Goal: Information Seeking & Learning: Learn about a topic

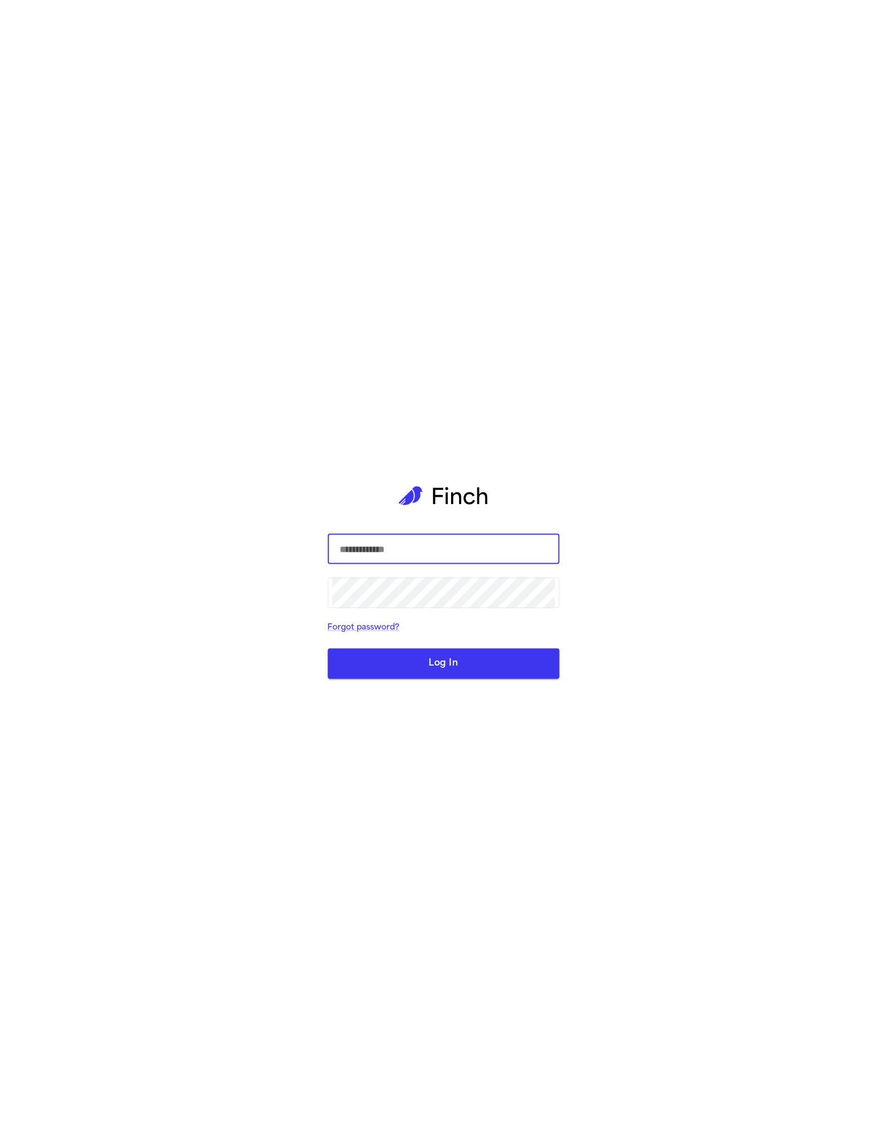
click at [439, 228] on div "​ ​ Forgot password? Log In" at bounding box center [444, 568] width 232 height 1137
click at [449, 540] on input "text" at bounding box center [443, 548] width 223 height 31
type input "**********"
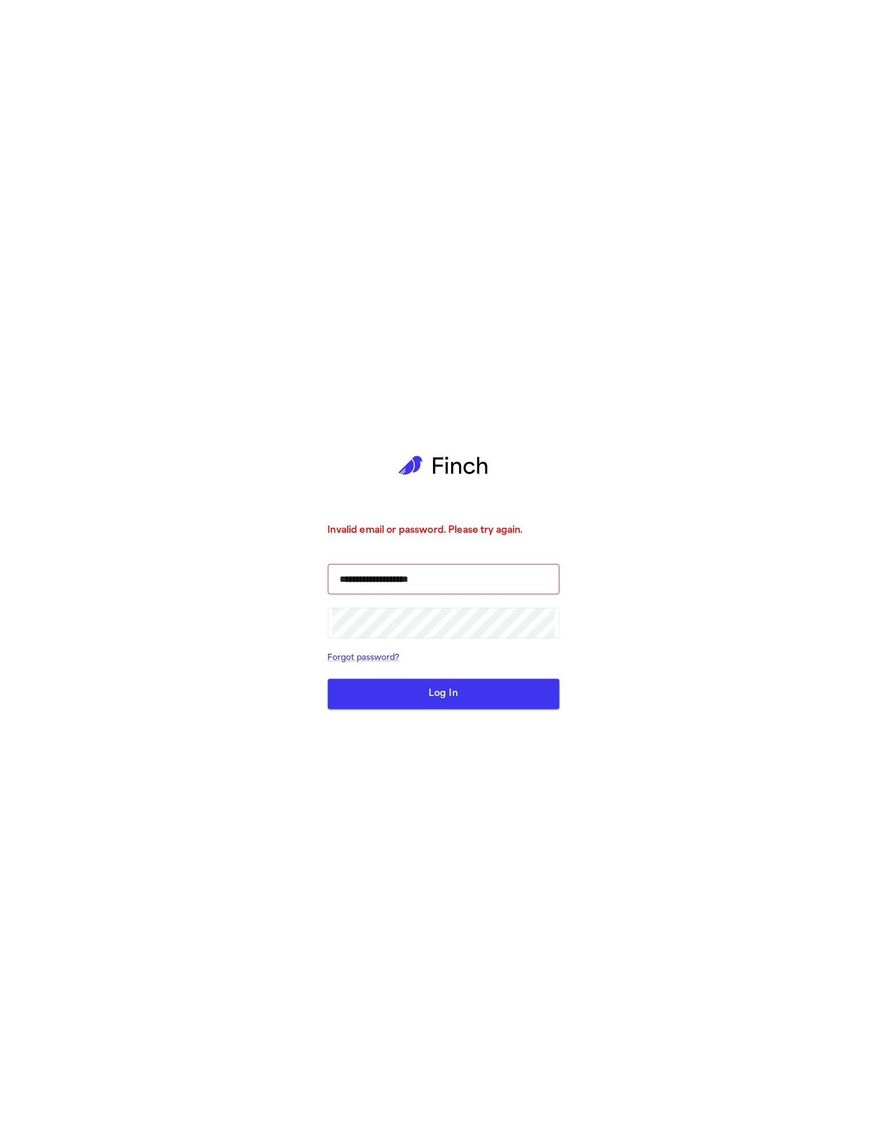
click at [420, 676] on form "**********" at bounding box center [444, 636] width 232 height 145
click at [407, 712] on div "**********" at bounding box center [444, 568] width 232 height 1137
click at [415, 691] on button "Log In" at bounding box center [444, 694] width 232 height 30
click at [415, 691] on button "submit" at bounding box center [444, 694] width 232 height 30
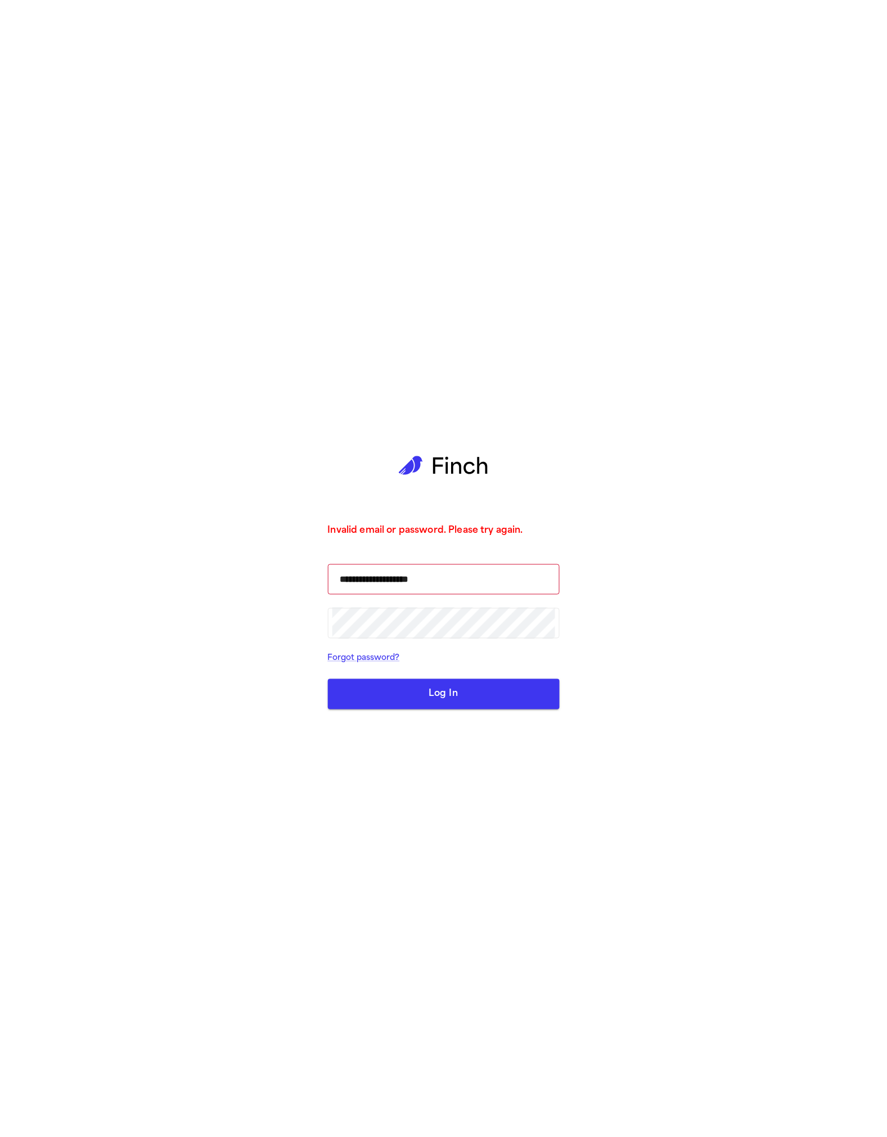
click at [415, 691] on button "Log In" at bounding box center [444, 694] width 232 height 30
click at [466, 686] on button "Log In" at bounding box center [444, 694] width 232 height 30
click at [465, 688] on button "Log In" at bounding box center [444, 694] width 232 height 30
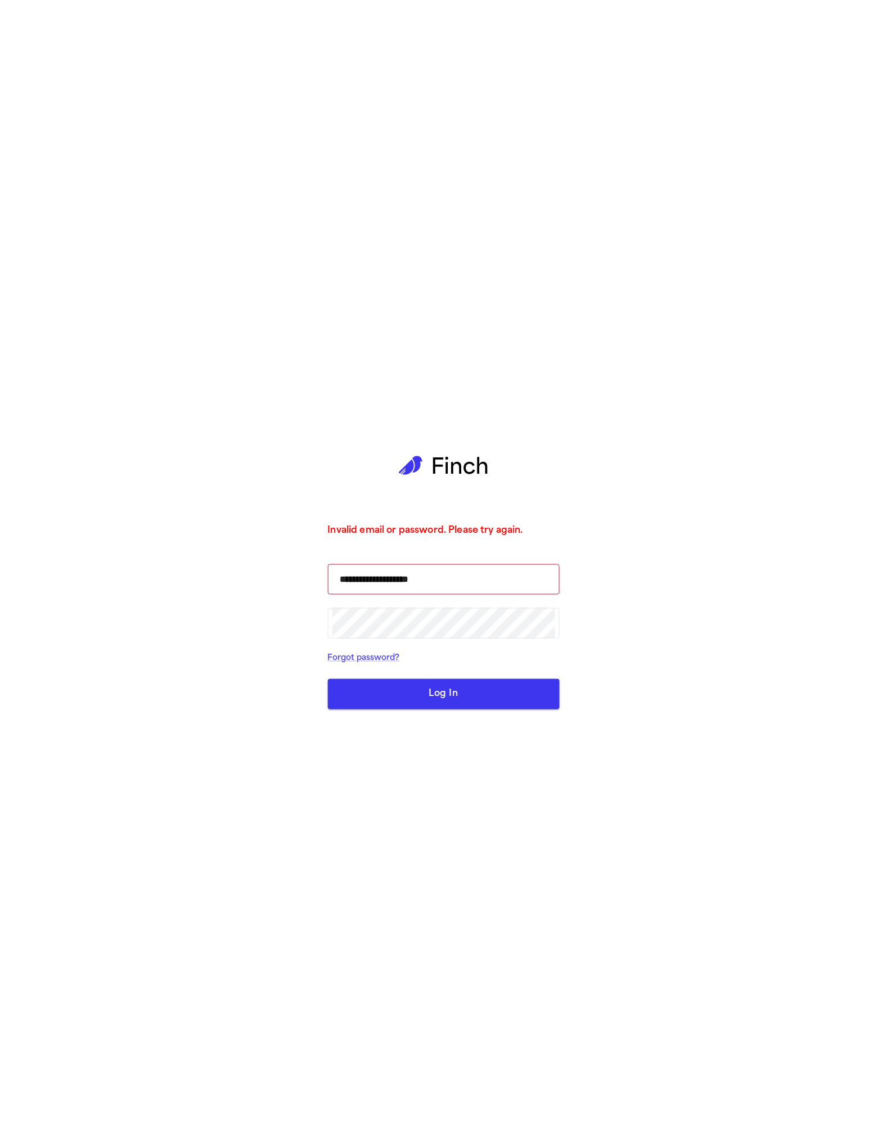
click at [460, 698] on button "Log In" at bounding box center [444, 694] width 232 height 30
click at [458, 702] on button "Log In" at bounding box center [444, 694] width 232 height 30
click at [364, 720] on div "**********" at bounding box center [444, 568] width 232 height 1137
click at [403, 688] on button "Log In" at bounding box center [444, 694] width 232 height 30
click at [401, 693] on button "Log In" at bounding box center [444, 694] width 232 height 30
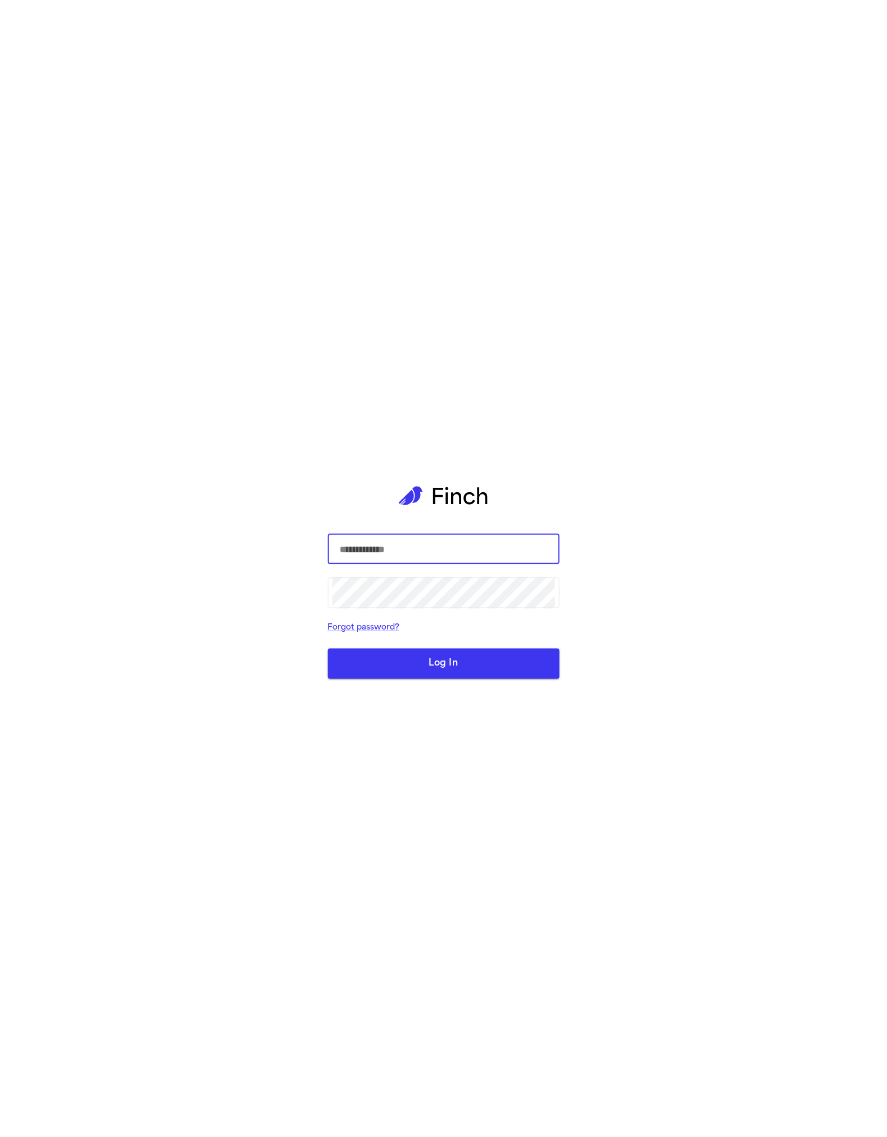
type input "**********"
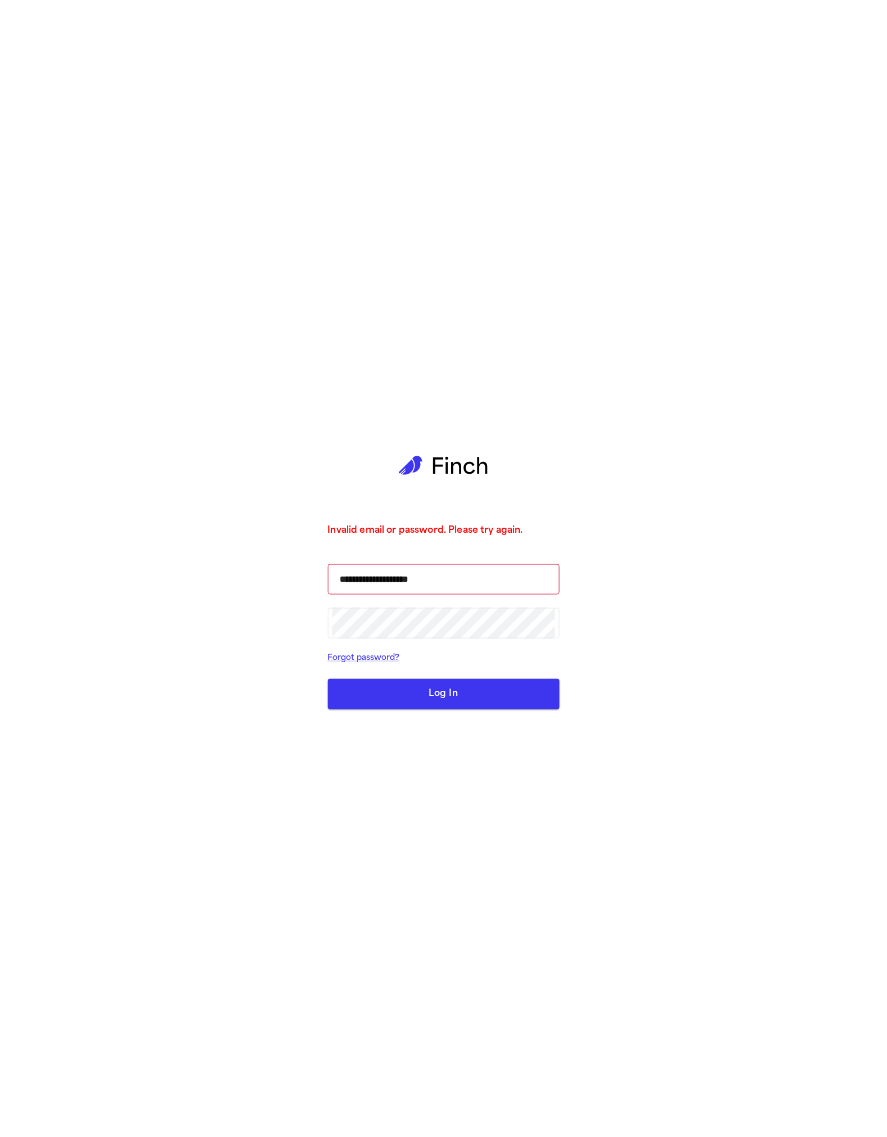
click at [469, 684] on button "Log In" at bounding box center [444, 694] width 232 height 30
click at [418, 717] on div "**********" at bounding box center [444, 568] width 232 height 1137
click at [444, 685] on button "Log In" at bounding box center [444, 694] width 232 height 30
click at [439, 704] on button "Log In" at bounding box center [444, 694] width 232 height 30
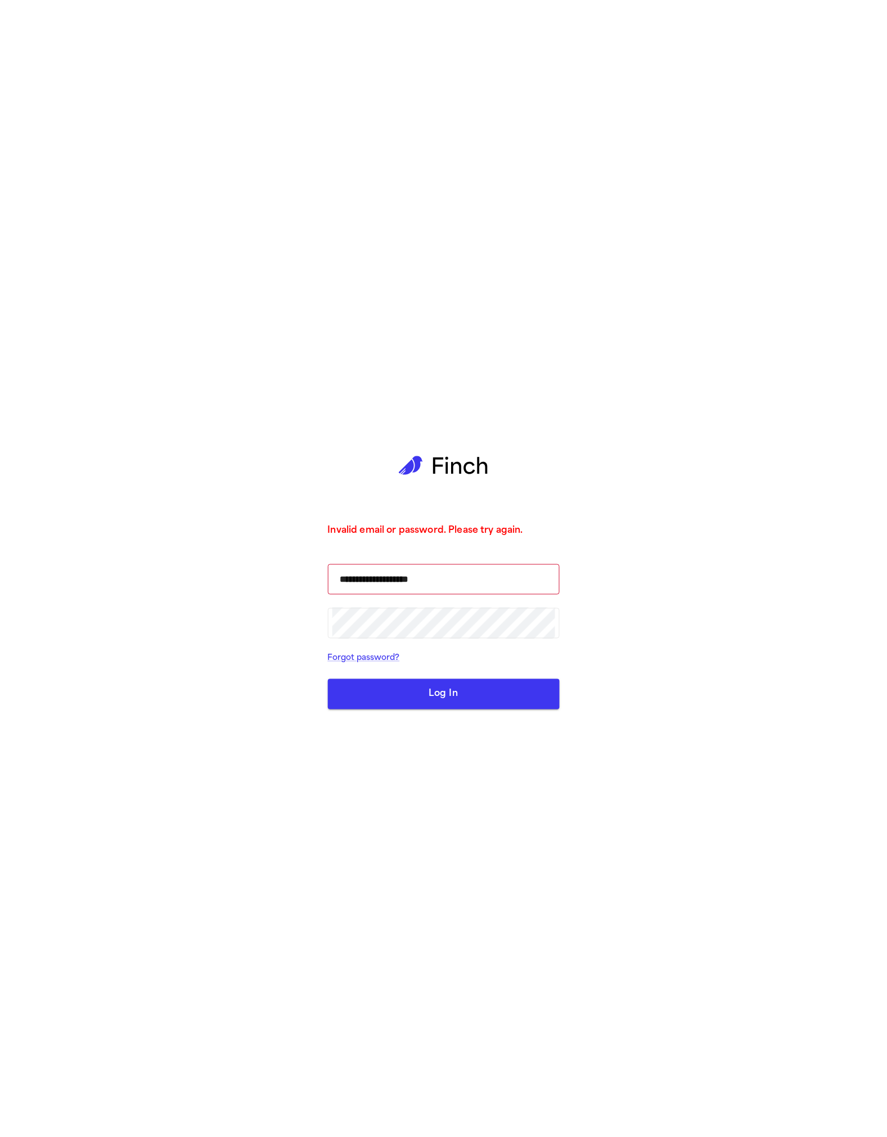
click at [439, 705] on button "Log In" at bounding box center [444, 694] width 232 height 30
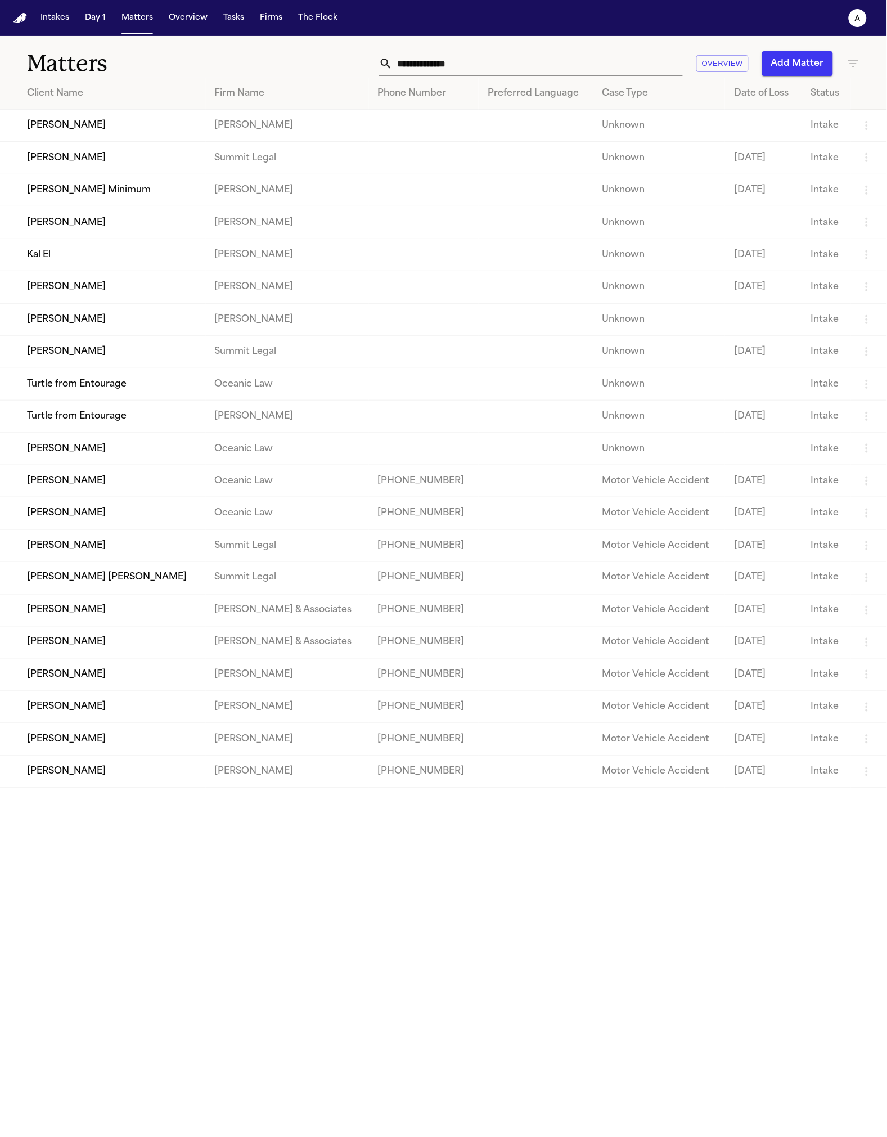
click at [65, 217] on td "Barry Allen" at bounding box center [103, 222] width 206 height 32
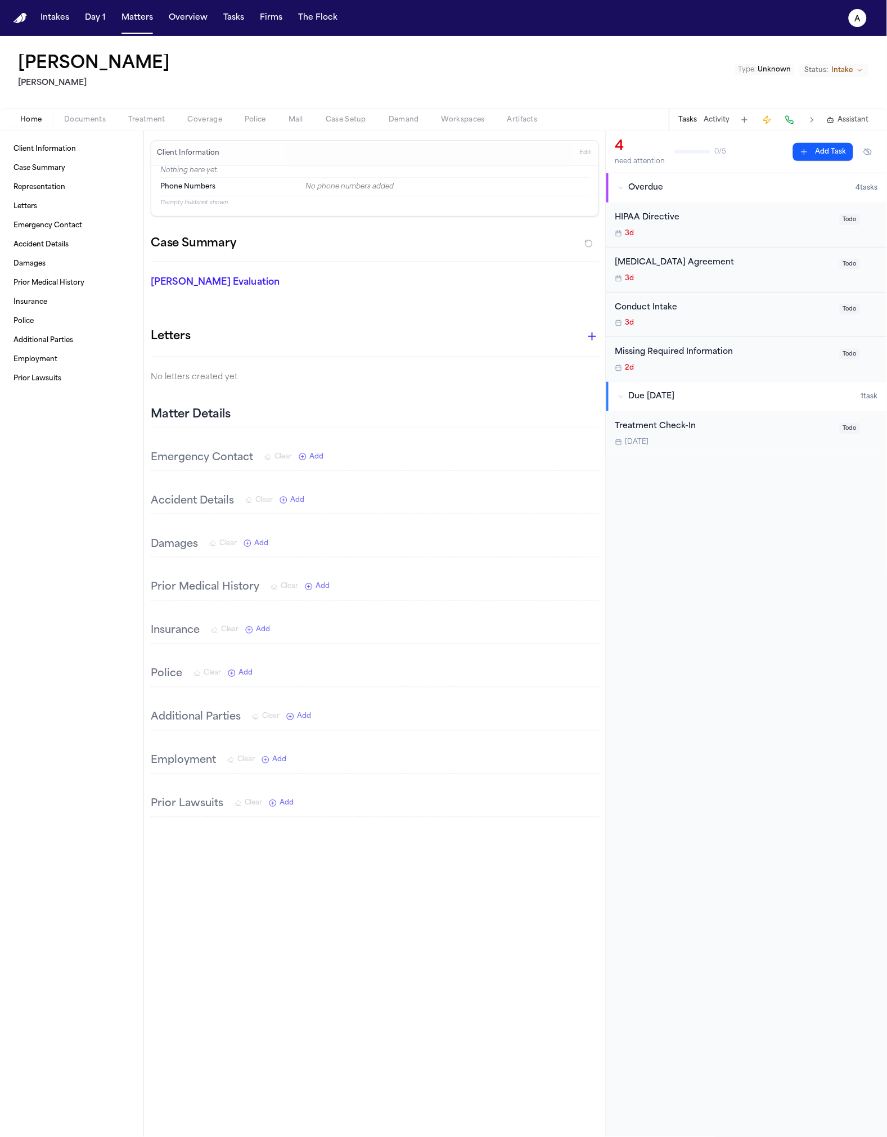
click at [245, 121] on span "Police" at bounding box center [255, 119] width 21 height 9
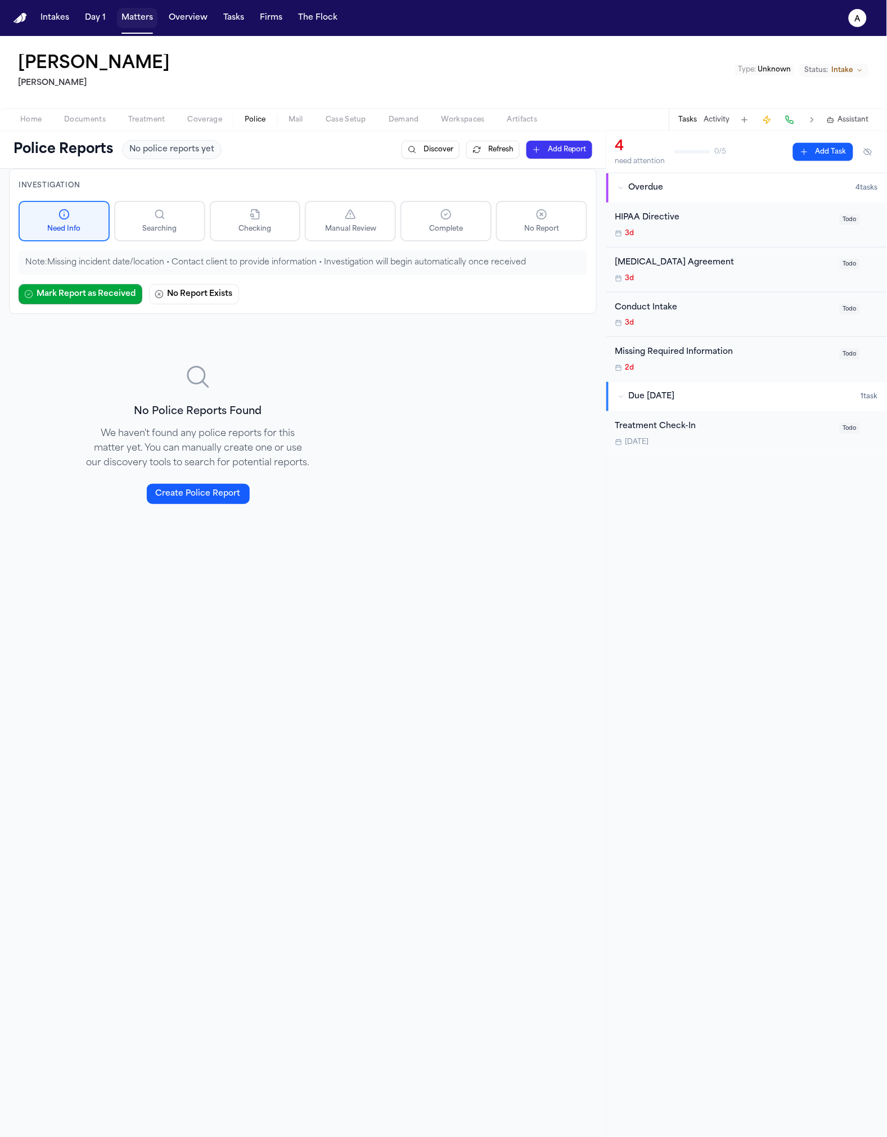
click at [126, 21] on button "Matters" at bounding box center [137, 18] width 40 height 20
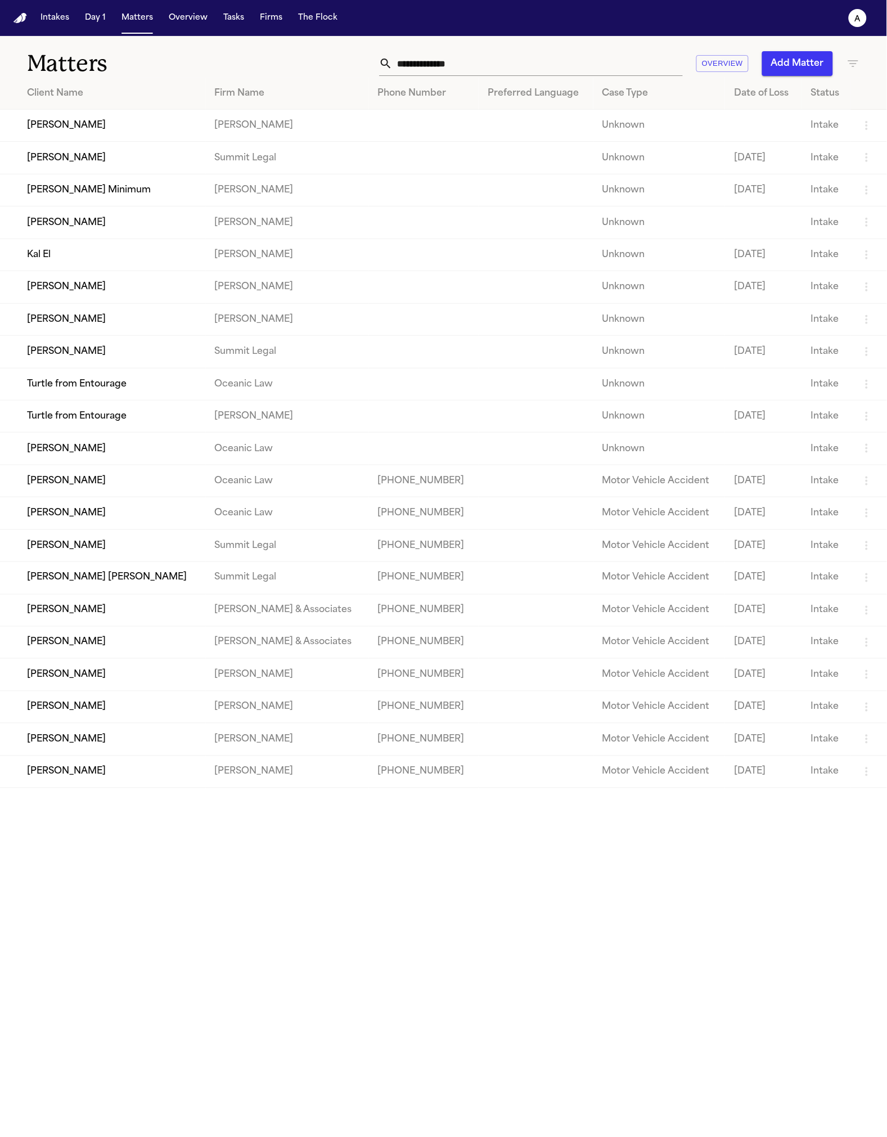
click at [221, 497] on td "Oceanic Law" at bounding box center [287, 481] width 163 height 32
click at [114, 561] on td "Marisol Alvarez" at bounding box center [103, 545] width 206 height 32
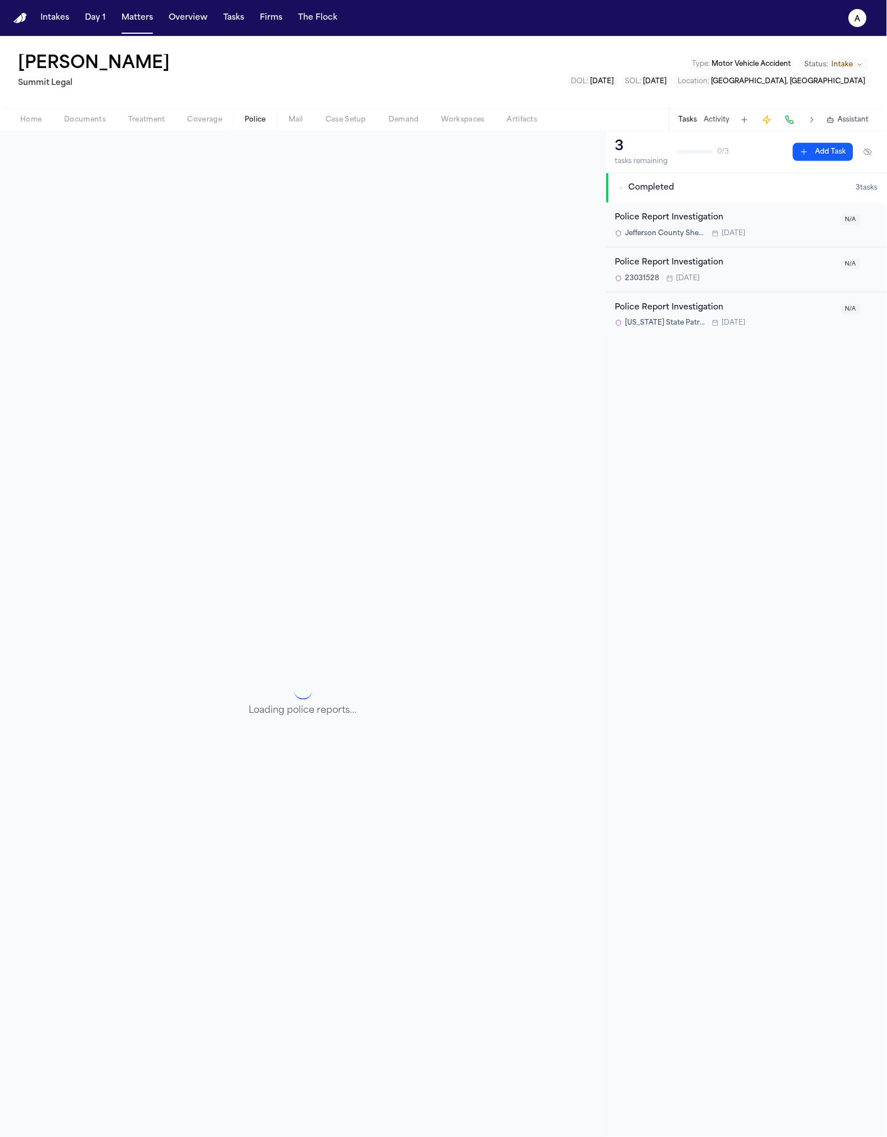
click at [259, 115] on span "Police" at bounding box center [255, 119] width 21 height 9
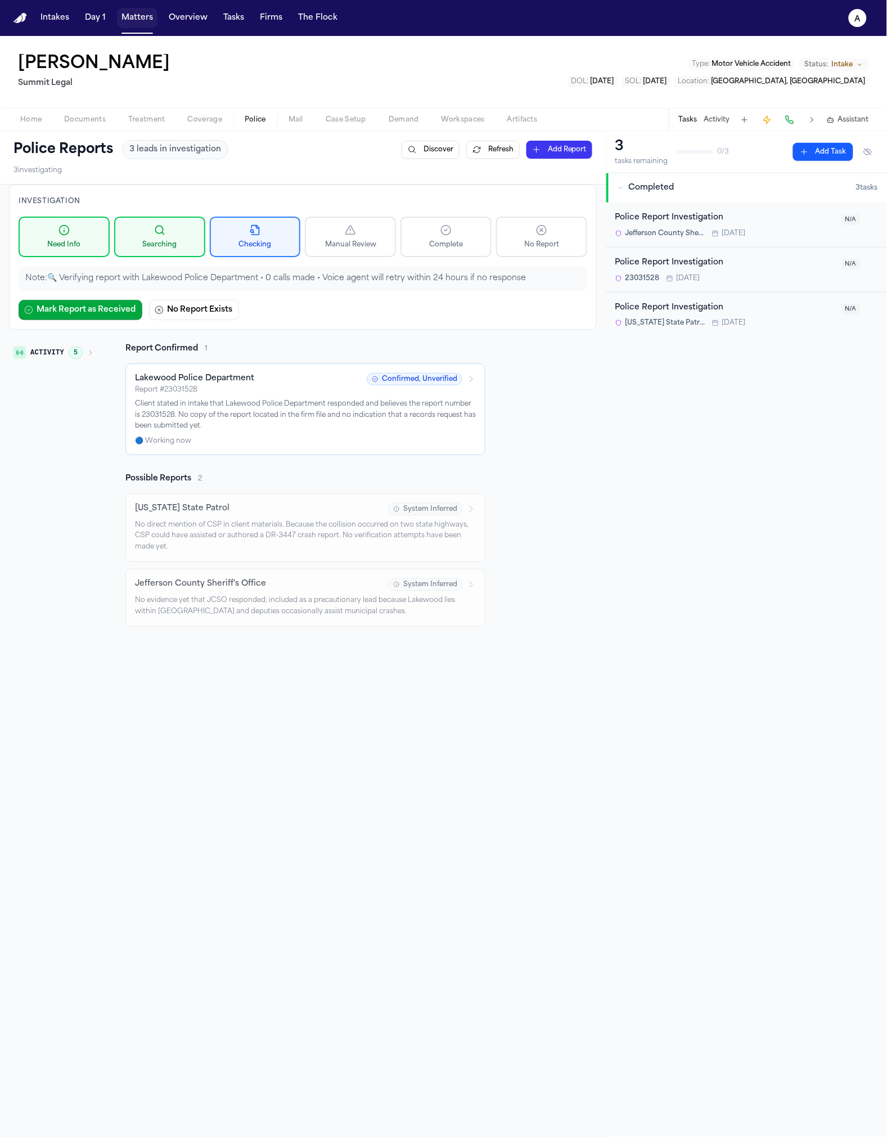
click at [130, 26] on button "Matters" at bounding box center [137, 18] width 40 height 20
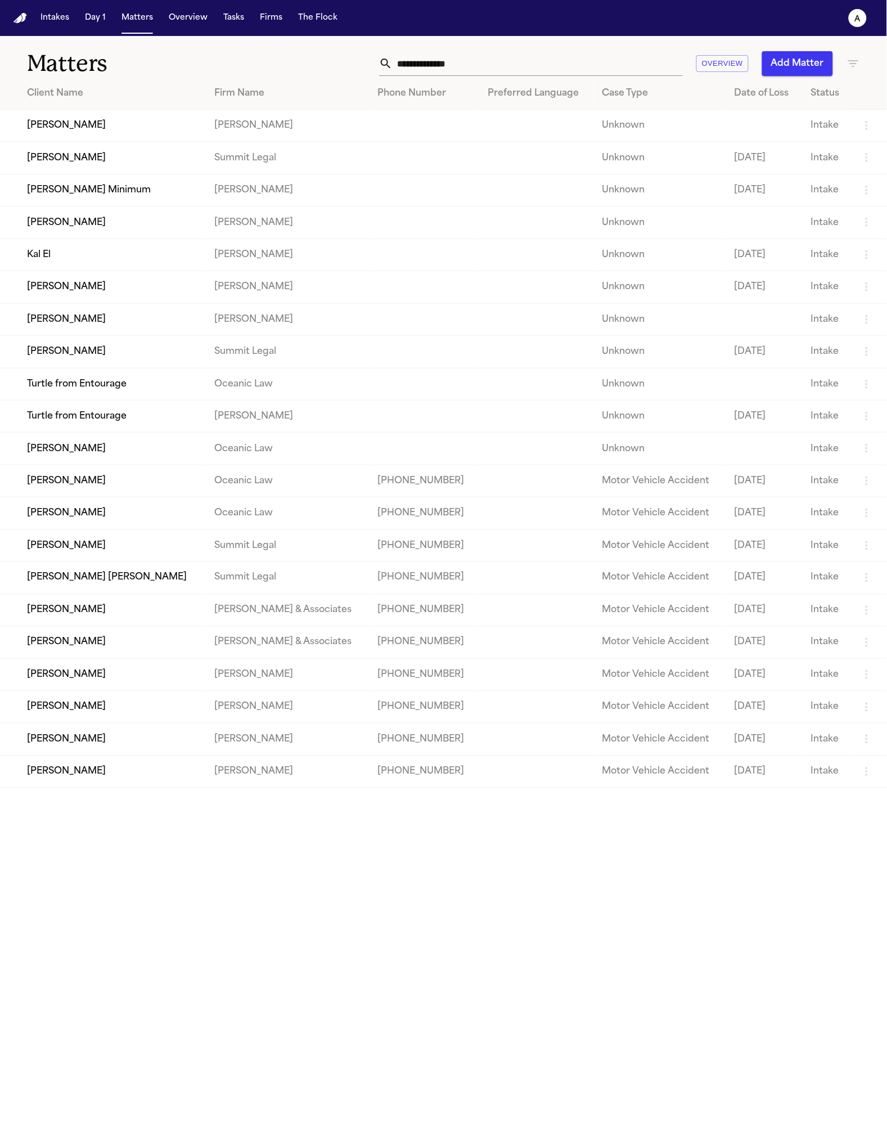
click at [109, 651] on td "Clarissa Jean Mendoza" at bounding box center [103, 643] width 206 height 32
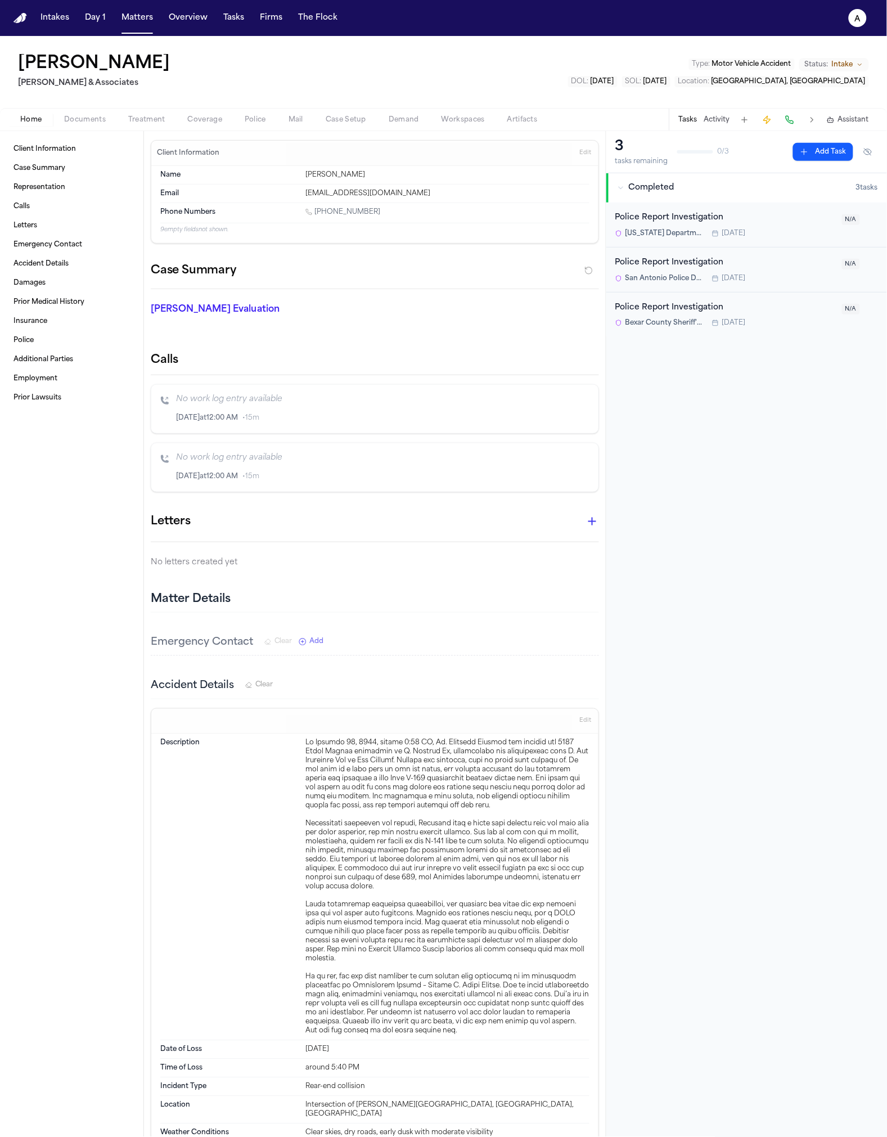
click at [245, 119] on span "Police" at bounding box center [255, 119] width 21 height 9
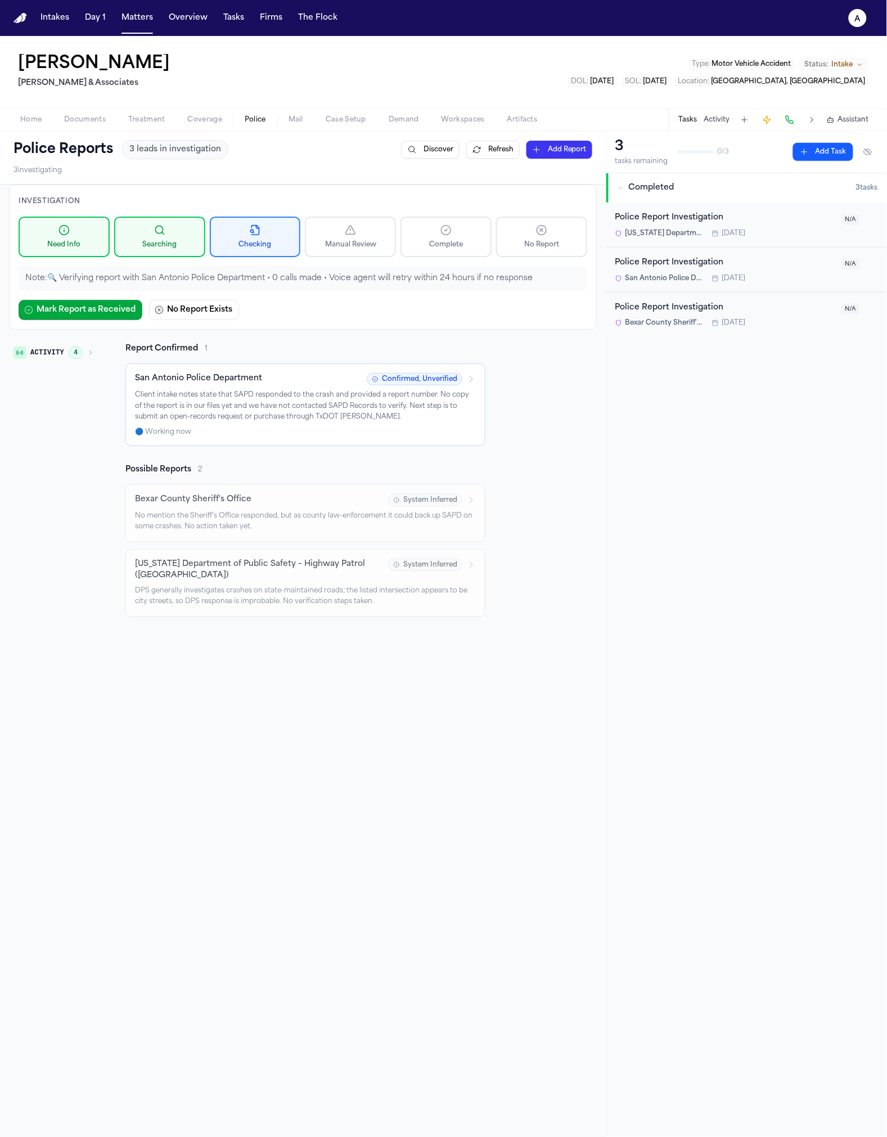
click at [314, 845] on div "Investigation Need Info Searching Checking Manual Review Complete No Report Not…" at bounding box center [303, 725] width 606 height 1083
click at [305, 502] on div "Bexar County Sheriff's Office" at bounding box center [258, 499] width 246 height 11
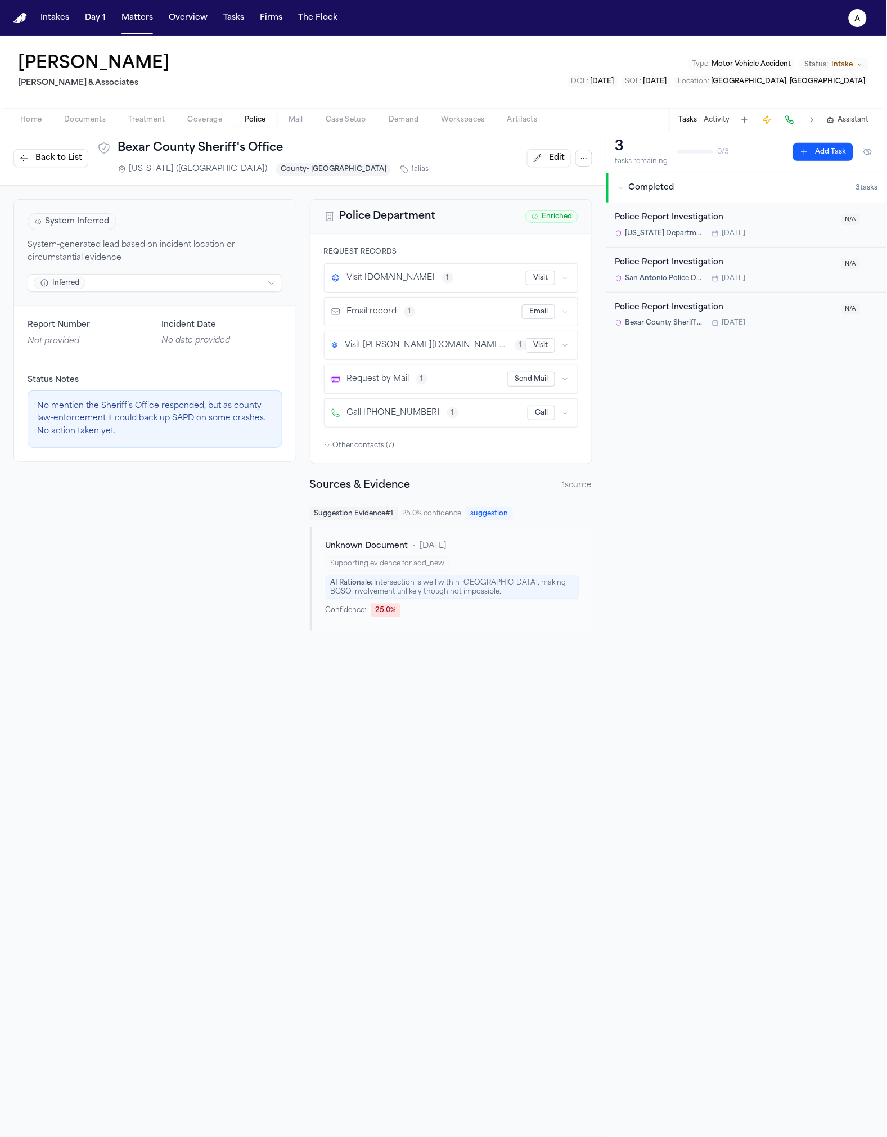
click at [31, 160] on button "Back to List" at bounding box center [50, 158] width 75 height 18
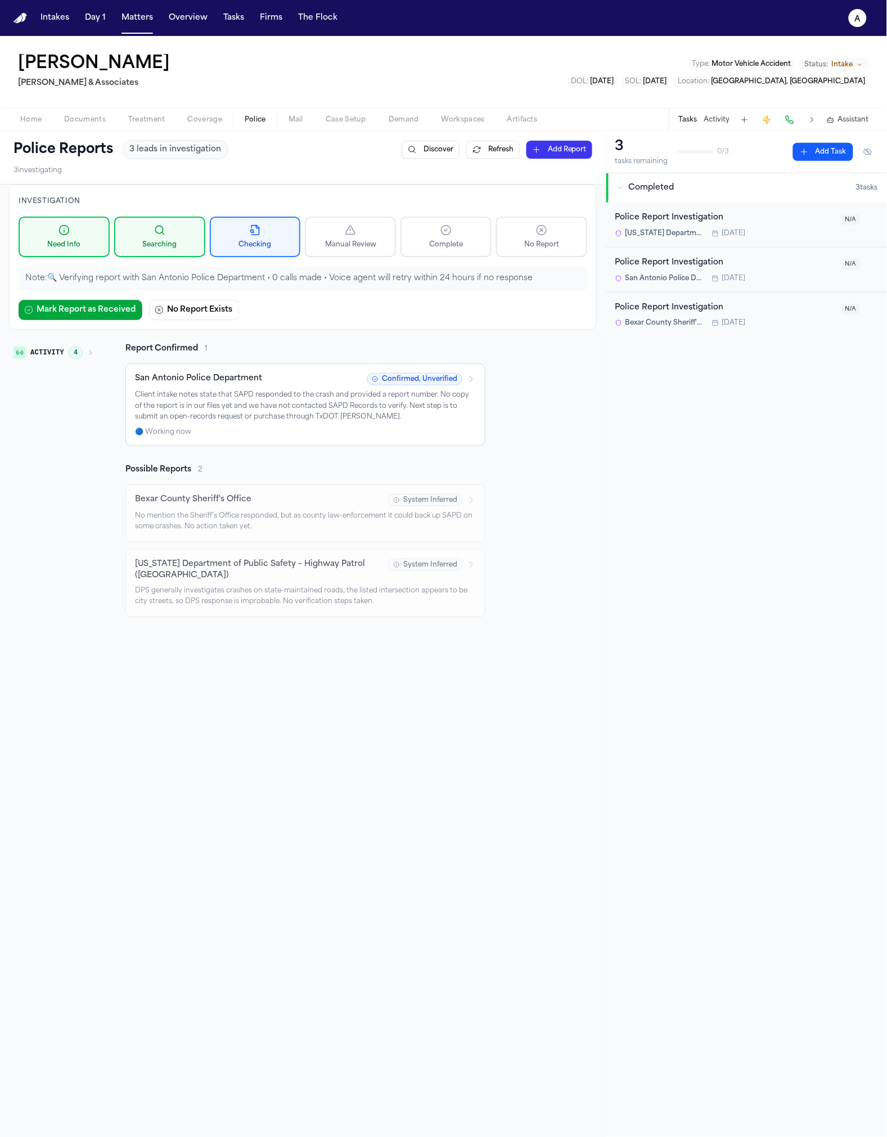
click at [237, 404] on p "Client intake notes state that SAPD responded to the crash and provided a repor…" at bounding box center [305, 406] width 341 height 33
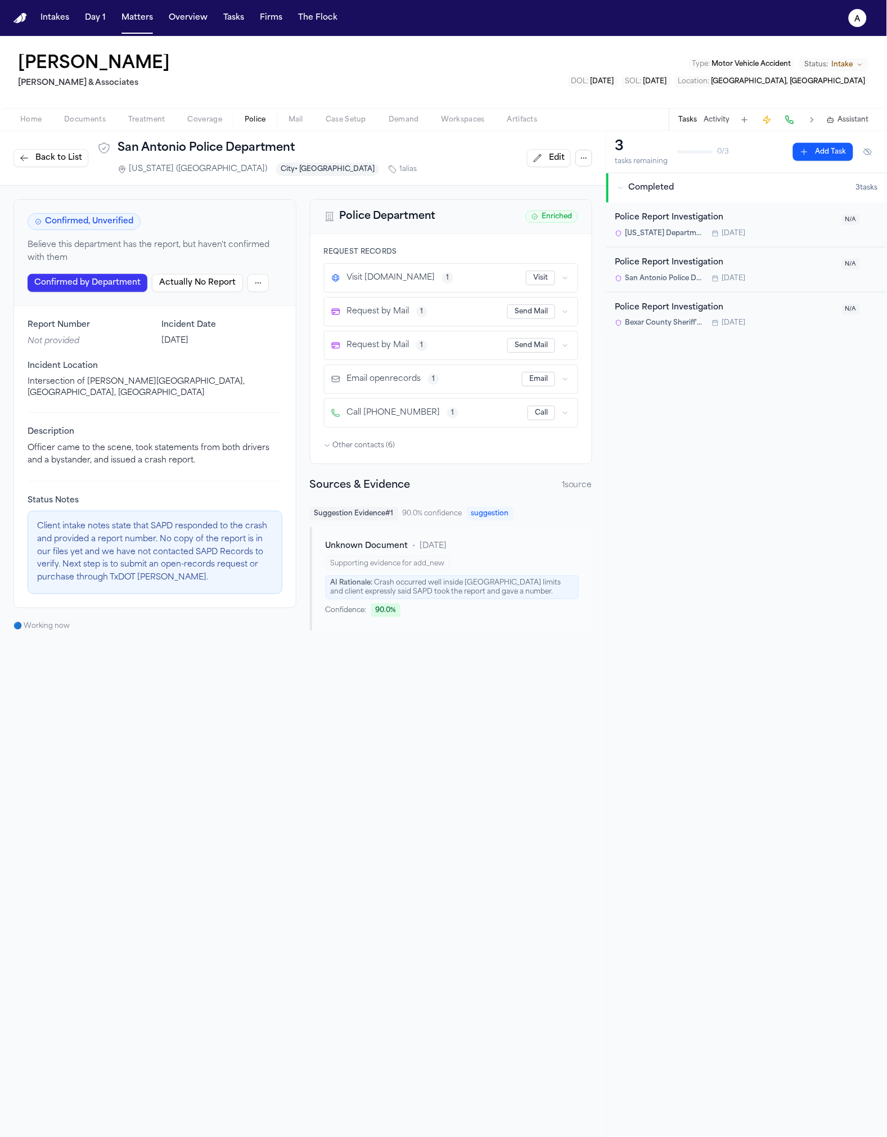
drag, startPoint x: 424, startPoint y: 373, endPoint x: 347, endPoint y: 285, distance: 117.2
click at [347, 285] on div "Visit sanantonio.govqa.us 1 Visit Request by Mail 1 Send Mail Request by Mail 1…" at bounding box center [451, 345] width 255 height 164
click at [375, 332] on div "Request by Mail 1 Send Mail" at bounding box center [452, 345] width 254 height 28
drag, startPoint x: 358, startPoint y: 336, endPoint x: 310, endPoint y: 290, distance: 66.4
click at [311, 290] on div "Request Records Visit sanantonio.govqa.us 1 Visit Request by Mail 1 Send Mail R…" at bounding box center [451, 348] width 282 height 229
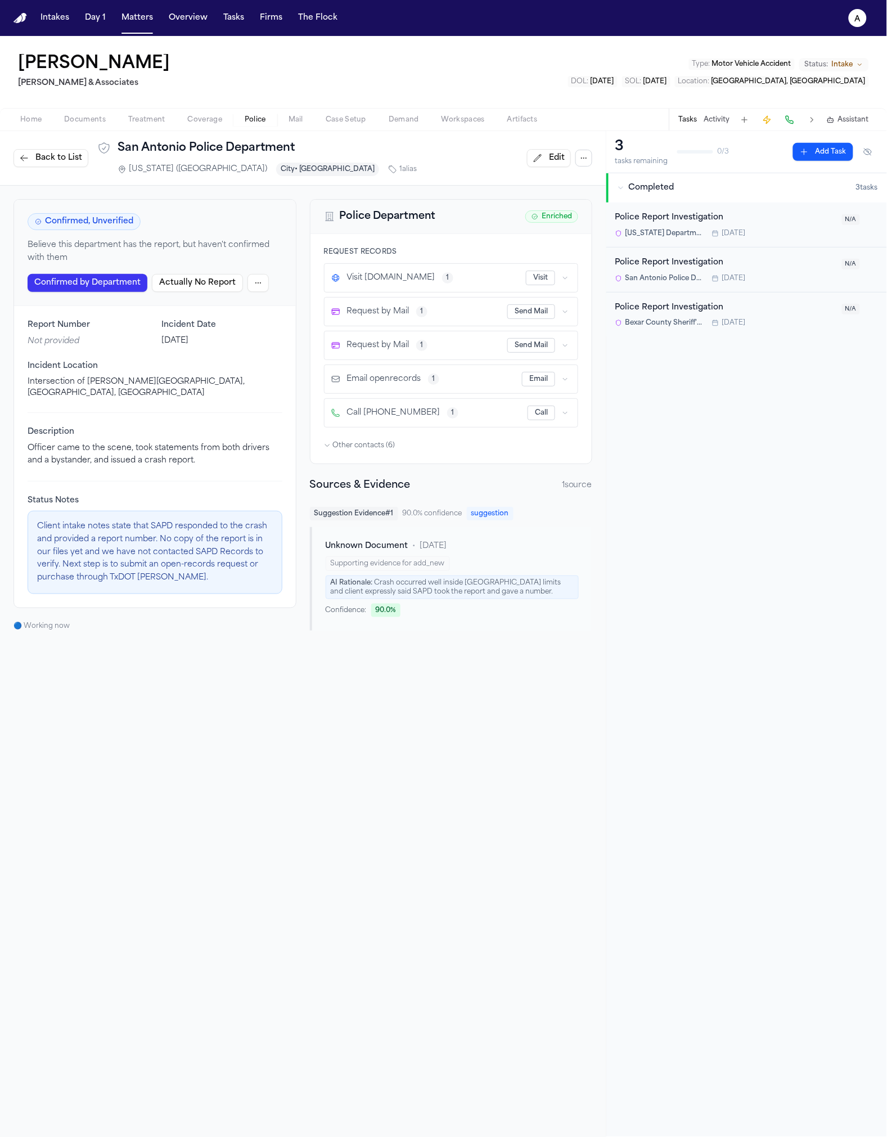
click at [80, 604] on div "Report Number Not provided Incident Date October 23, 2023 Incident Location Int…" at bounding box center [155, 456] width 282 height 301
click at [64, 634] on div "Confirmed, Unverified Believe this department has the report, but haven't confi…" at bounding box center [303, 415] width 606 height 458
click at [52, 616] on div "Confirmed, Unverified Believe this department has the report, but haven't confi…" at bounding box center [154, 414] width 283 height 431
click at [37, 158] on span "Back to List" at bounding box center [58, 157] width 47 height 11
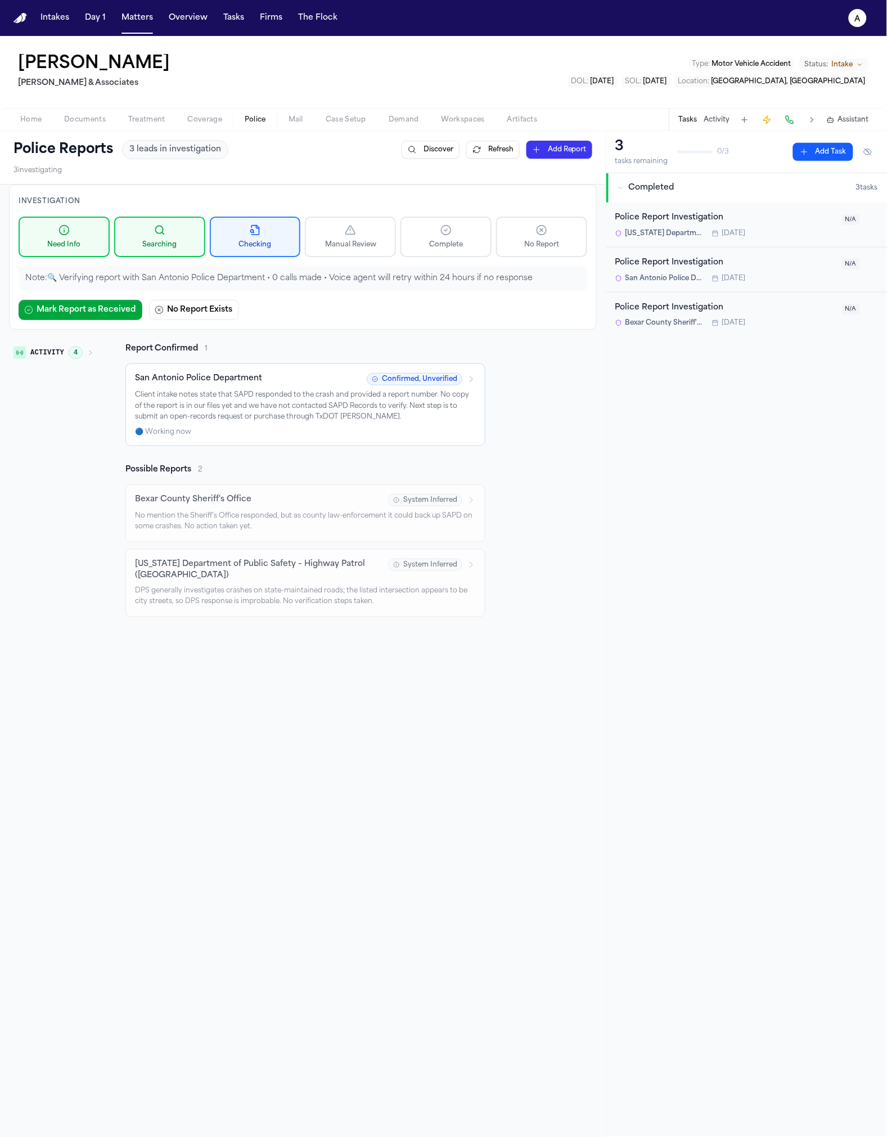
click at [292, 422] on div "San Antonio Police Department Confirmed, Unverified Client intake notes state t…" at bounding box center [305, 405] width 341 height 64
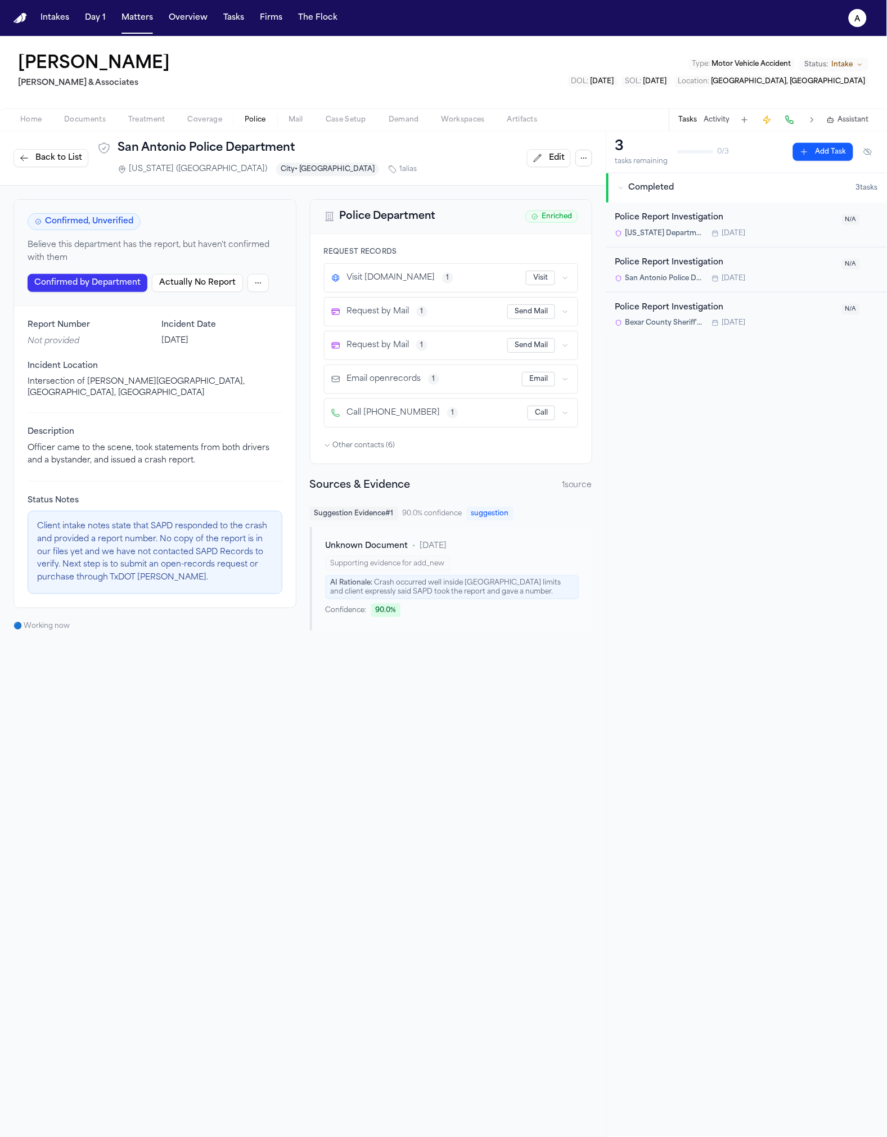
click at [61, 162] on span "Back to List" at bounding box center [58, 157] width 47 height 11
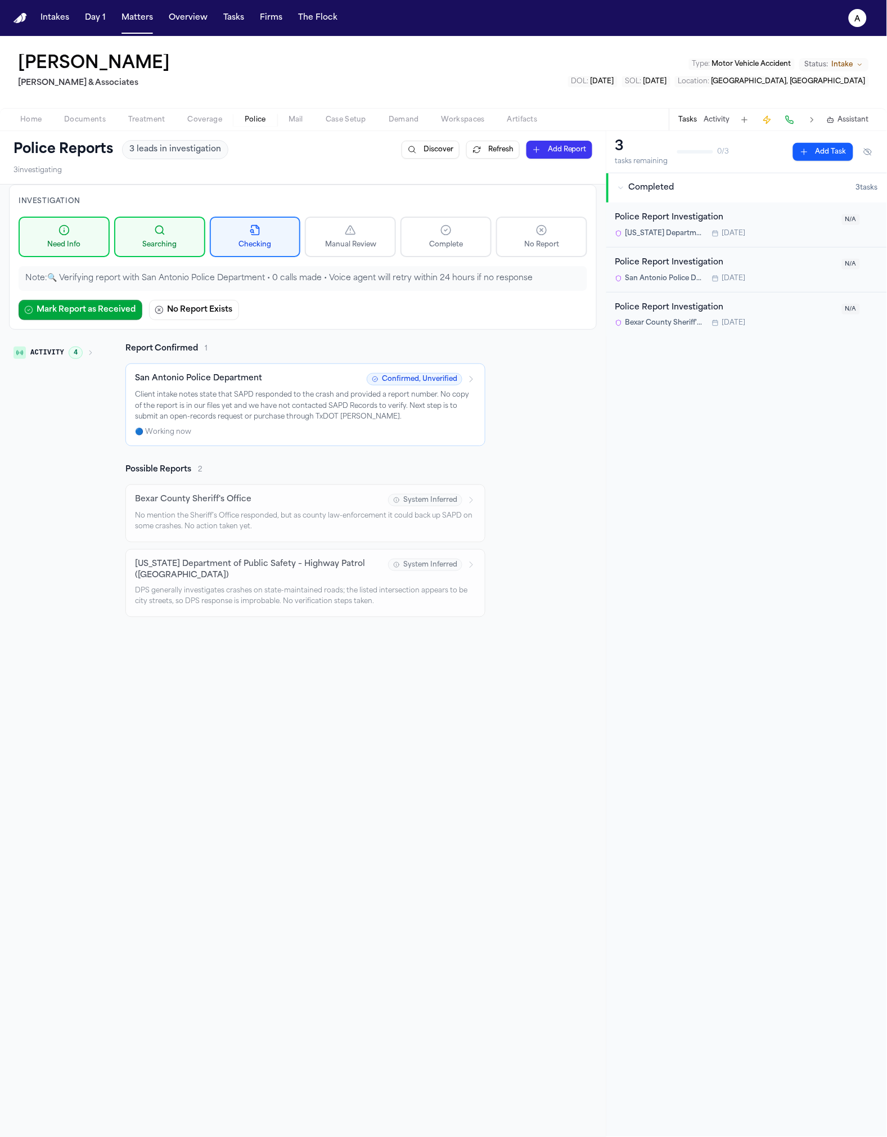
click at [24, 356] on button "Activity 4" at bounding box center [53, 352] width 89 height 19
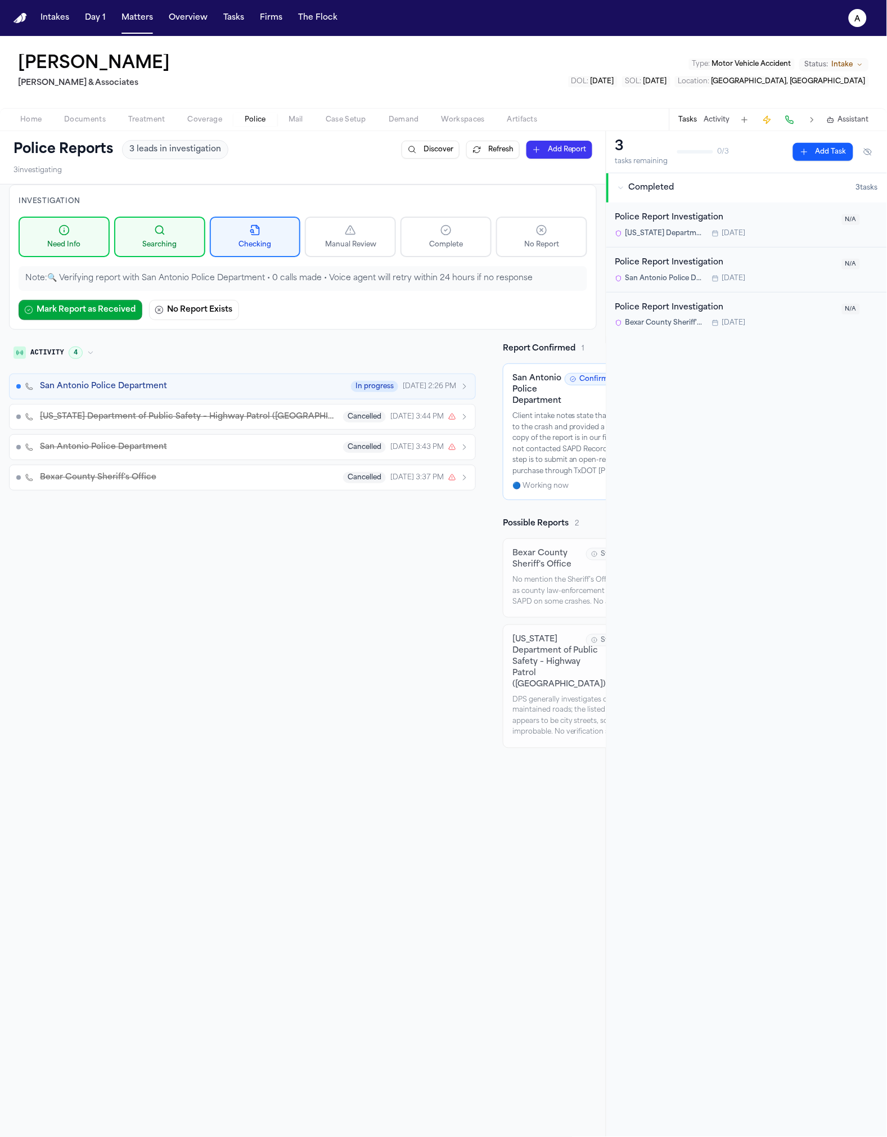
click at [263, 384] on div "San Antonio Police Department In progress Aug 15, 2:26 PM" at bounding box center [254, 386] width 429 height 11
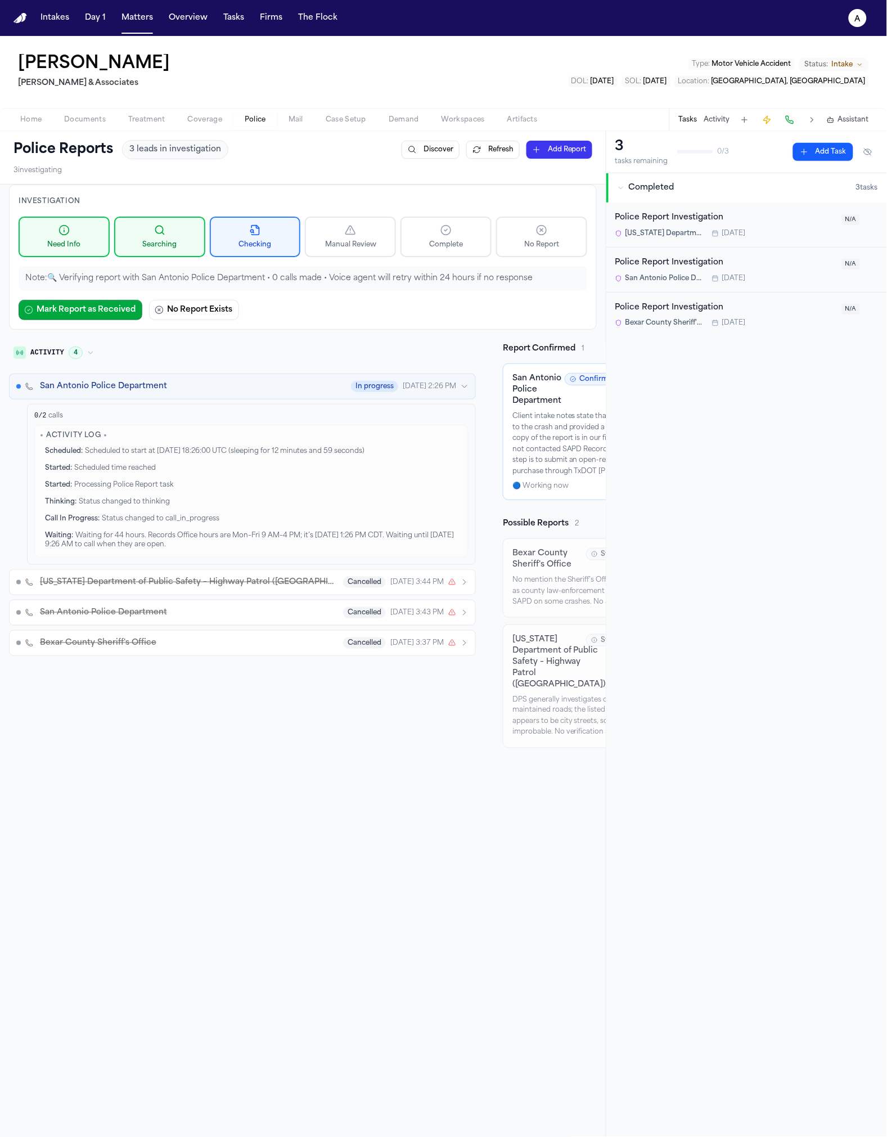
click at [261, 388] on div "San Antonio Police Department In progress Aug 15, 2:26 PM" at bounding box center [254, 386] width 429 height 11
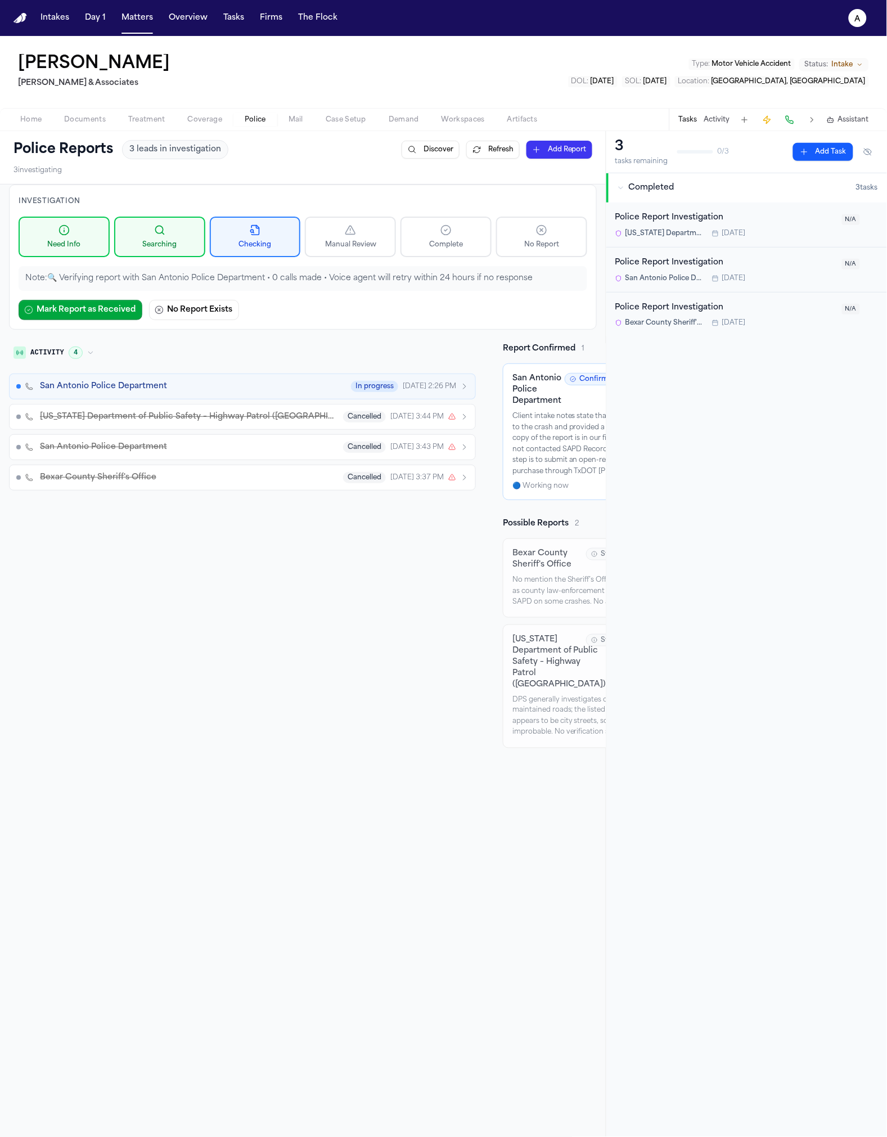
click at [260, 389] on div "San Antonio Police Department In progress Aug 15, 2:26 PM" at bounding box center [254, 386] width 429 height 11
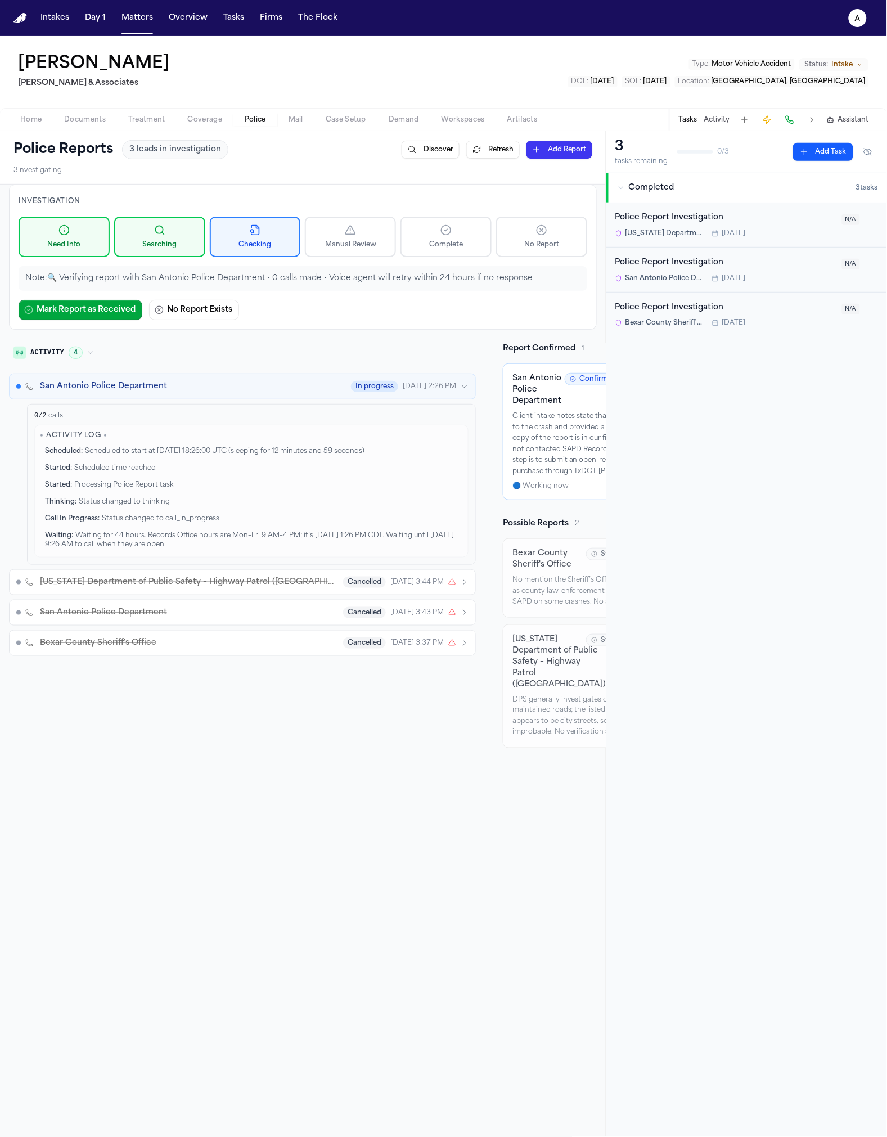
click at [260, 389] on div "San Antonio Police Department In progress Aug 15, 2:26 PM" at bounding box center [254, 386] width 429 height 11
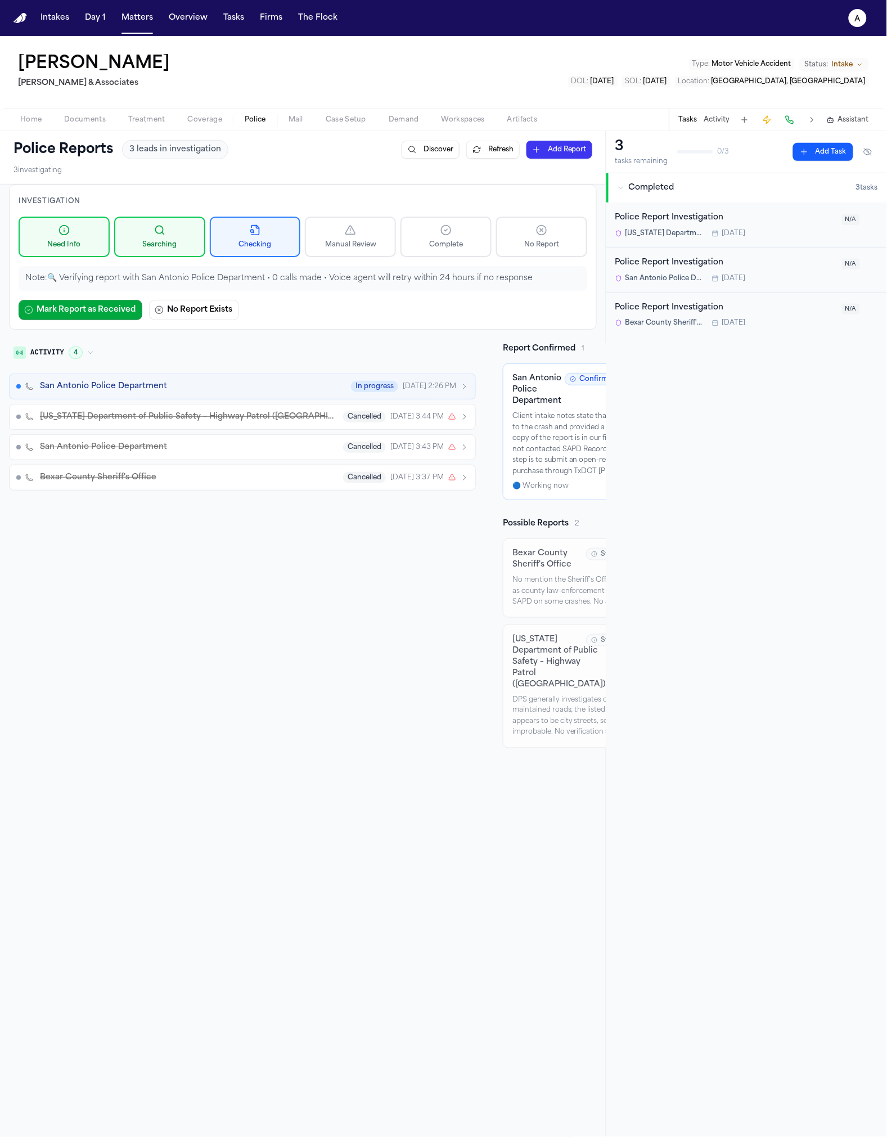
click at [299, 461] on div "San Antonio Police Department In progress Aug 15, 2:26 PM Texas Department of P…" at bounding box center [242, 431] width 467 height 117
click at [300, 457] on button "San Antonio Police Department Cancelled Aug 14, 3:43 PM" at bounding box center [242, 447] width 467 height 26
click at [299, 454] on button "San Antonio Police Department Cancelled Aug 14, 3:43 PM" at bounding box center [242, 447] width 467 height 26
click at [299, 455] on button "San Antonio Police Department Cancelled Aug 14, 3:43 PM" at bounding box center [242, 447] width 467 height 26
click at [280, 424] on button "Texas Department of Public Safety – Highway Patrol (San Antonio District) Cance…" at bounding box center [242, 417] width 467 height 26
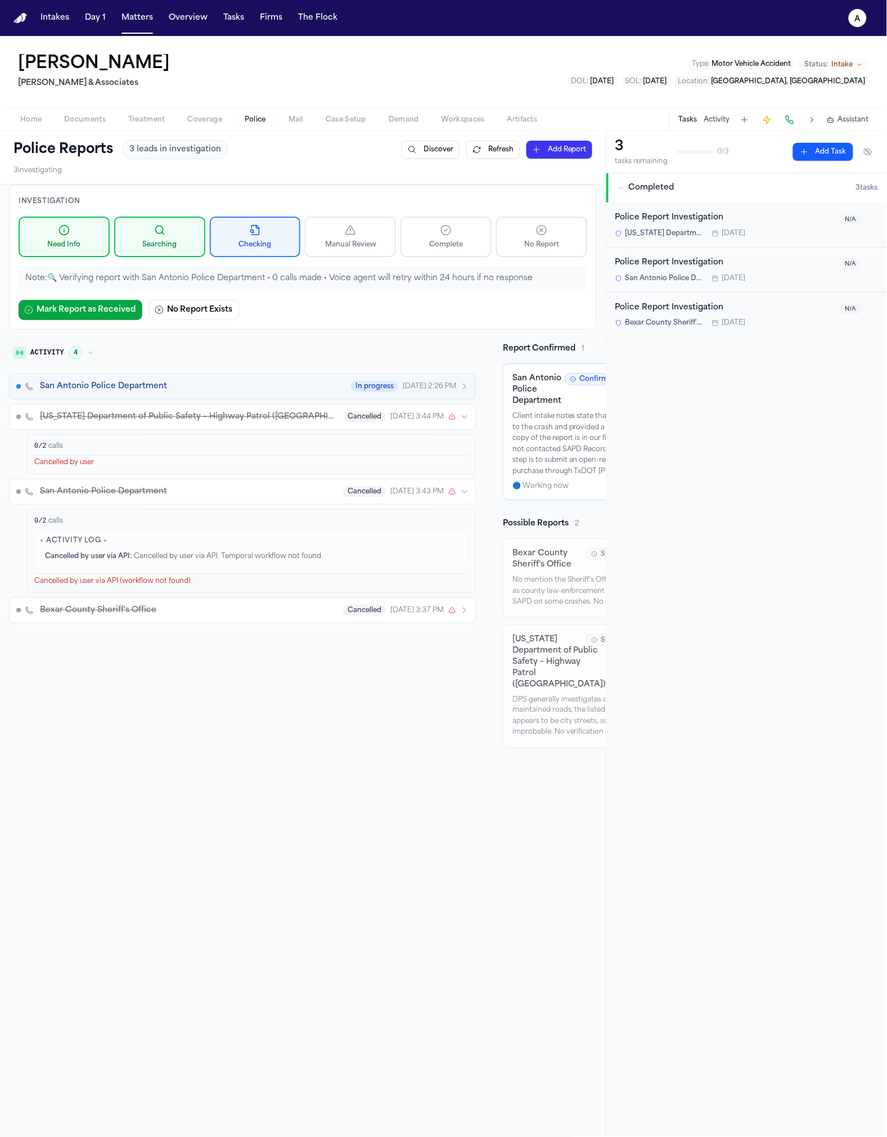
click at [278, 425] on button "Texas Department of Public Safety – Highway Patrol (San Antonio District) Cance…" at bounding box center [242, 417] width 467 height 26
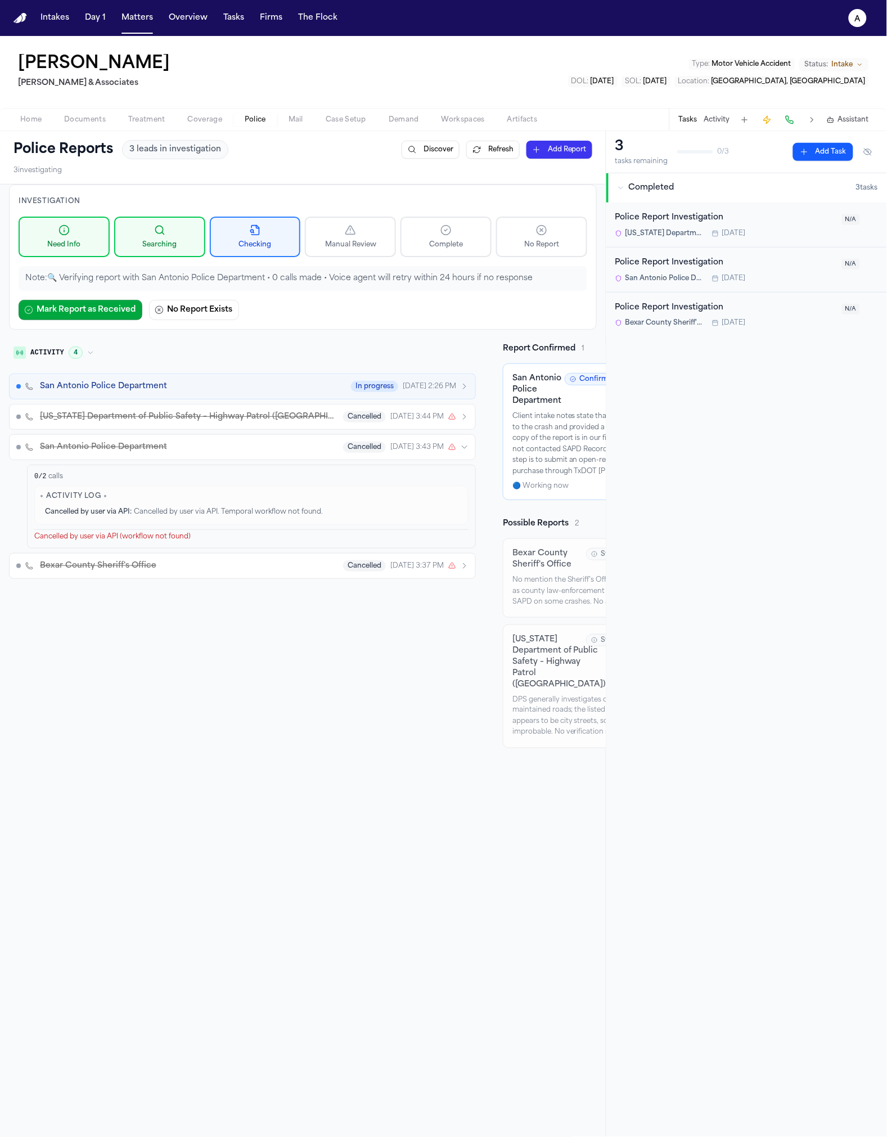
click at [219, 515] on span "Cancelled by user via API. Temporal workflow not found." at bounding box center [228, 511] width 189 height 7
click at [206, 548] on div "0 / 2 calls Activity Log Cancelled by user via API : Cancelled by user via API.…" at bounding box center [251, 507] width 449 height 84
click at [204, 562] on div "Bexar County Sheriff's Office Cancelled Aug 14, 3:37 PM" at bounding box center [254, 565] width 429 height 11
click at [218, 451] on div "San Antonio Police Department Cancelled Aug 14, 3:43 PM" at bounding box center [254, 447] width 429 height 11
click at [193, 495] on div "0 / 2 calls Cancelled by user" at bounding box center [251, 515] width 449 height 40
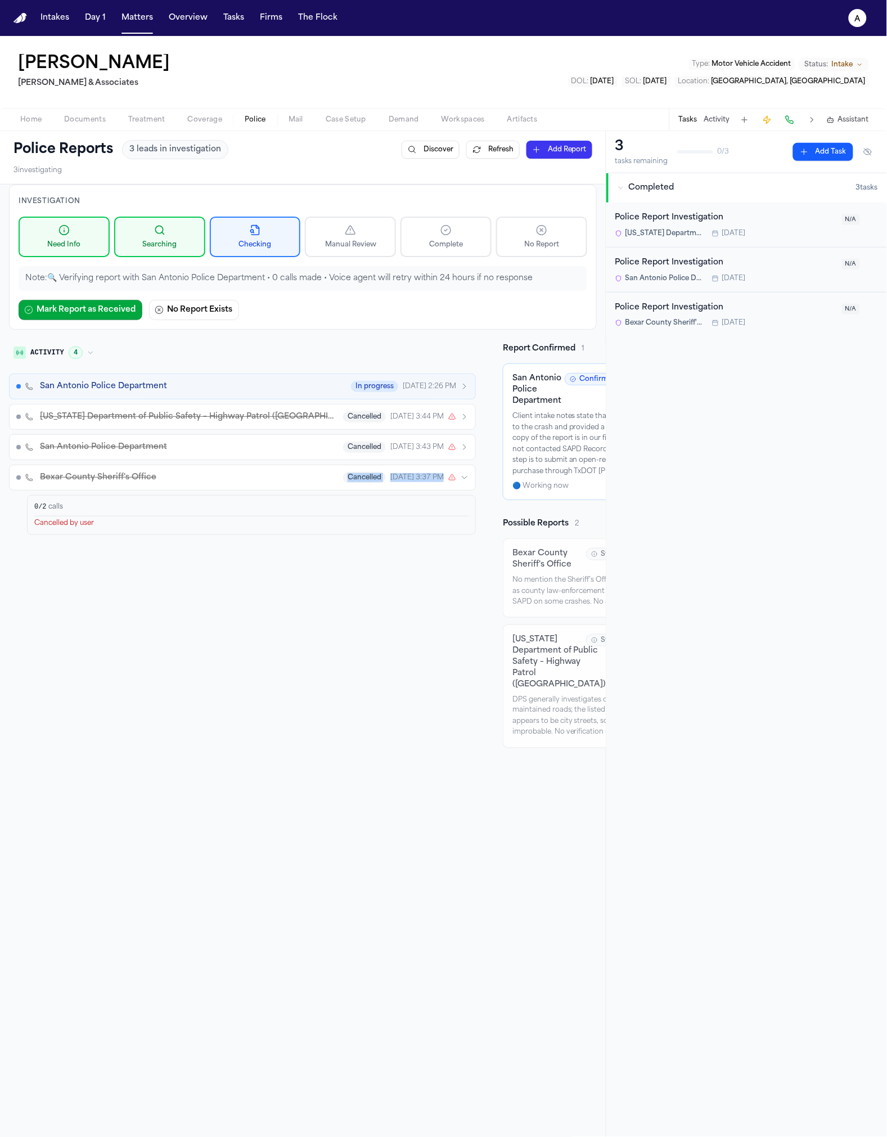
click at [195, 489] on div "Bexar County Sheriff's Office Cancelled Aug 14, 3:37 PM 0 / 2 calls Cancelled b…" at bounding box center [242, 500] width 467 height 70
click at [300, 461] on div "San Antonio Police Department In progress Aug 15, 2:26 PM Texas Department of P…" at bounding box center [242, 453] width 467 height 161
click at [343, 479] on span "Cancelled" at bounding box center [364, 477] width 43 height 11
click at [812, 115] on button at bounding box center [812, 120] width 16 height 16
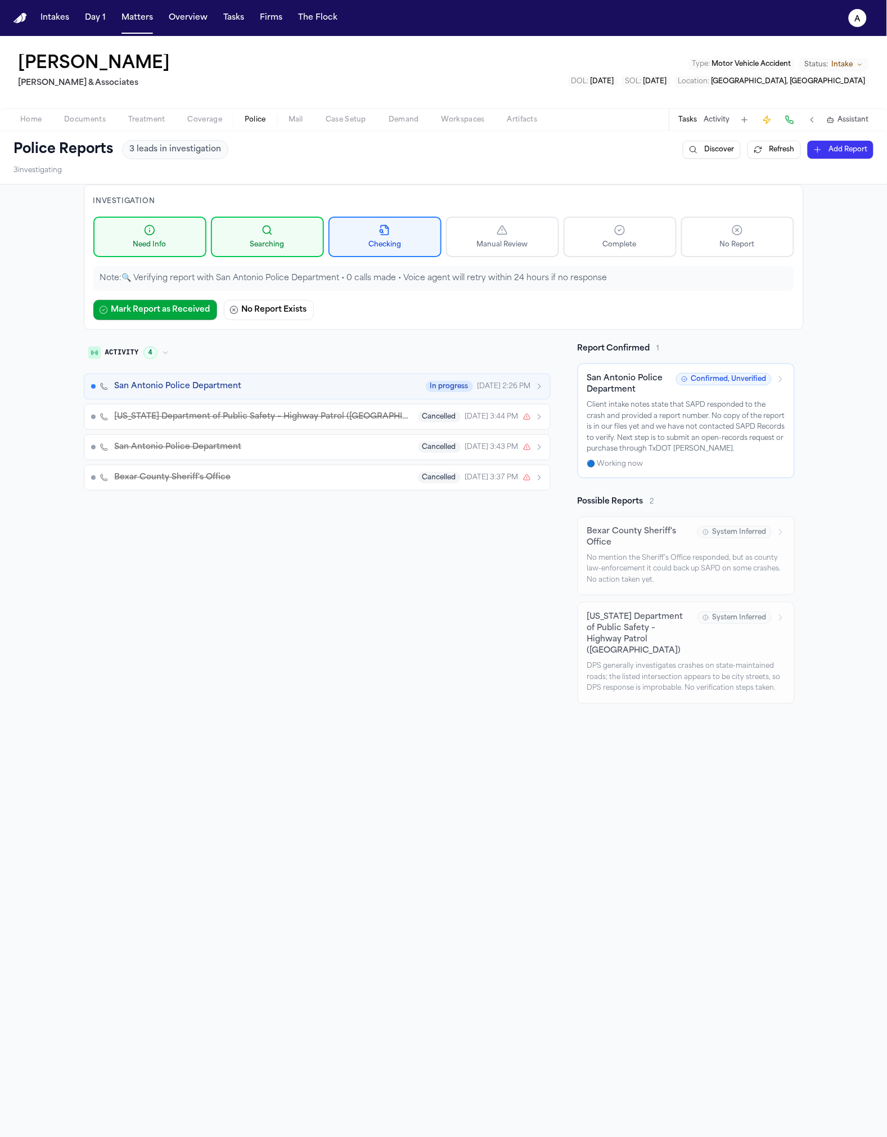
click at [287, 398] on button "San Antonio Police Department In progress Aug 15, 2:26 PM" at bounding box center [317, 386] width 467 height 26
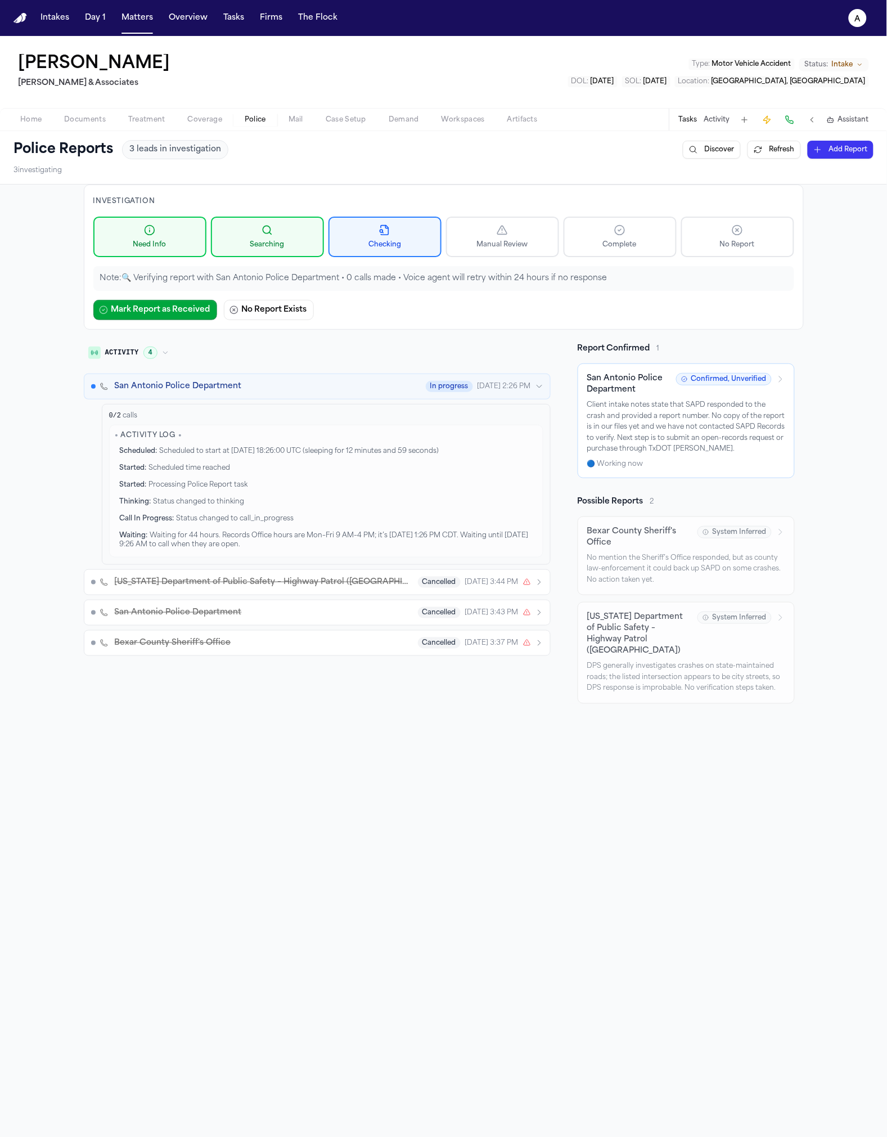
click at [287, 391] on button "San Antonio Police Department In progress Aug 15, 2:26 PM" at bounding box center [317, 386] width 467 height 26
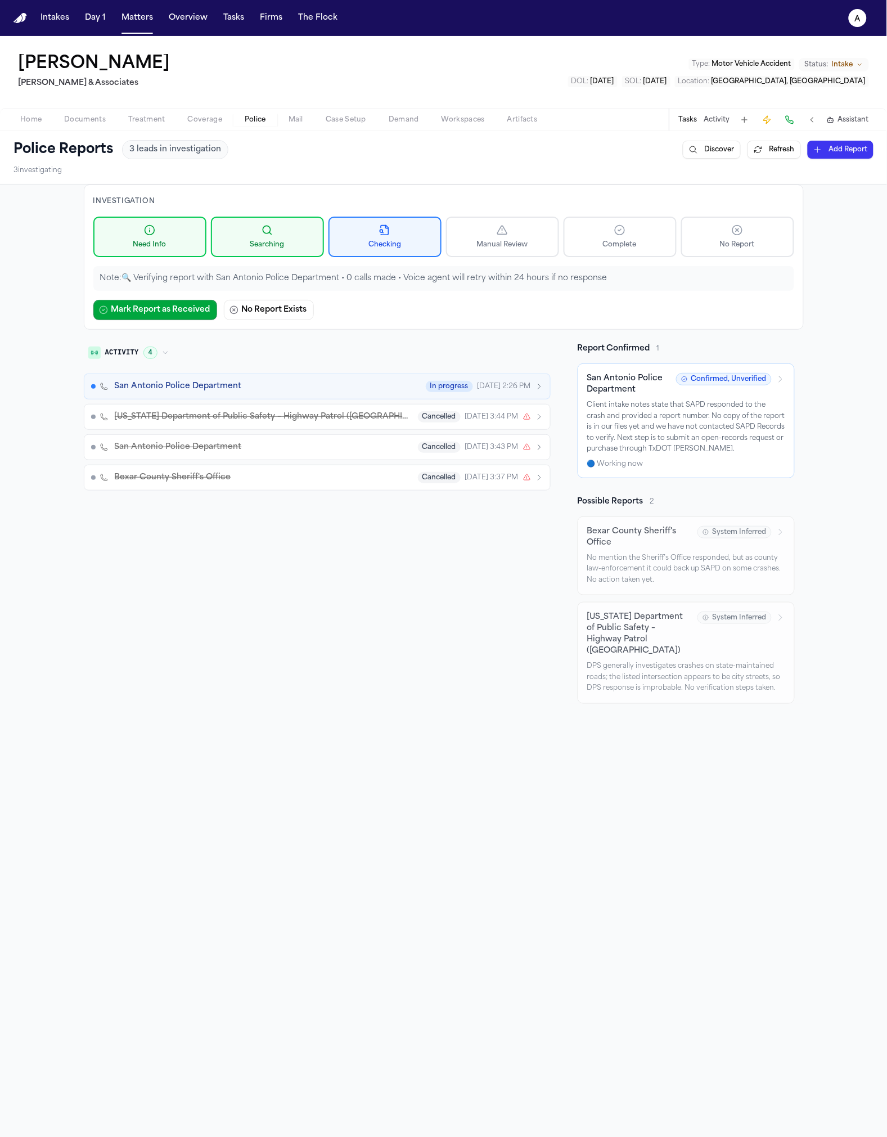
click at [283, 418] on span "Texas Department of Public Safety – Highway Patrol (San Antonio District)" at bounding box center [263, 416] width 296 height 11
click at [282, 388] on div "San Antonio Police Department In progress Aug 15, 2:26 PM" at bounding box center [329, 386] width 429 height 11
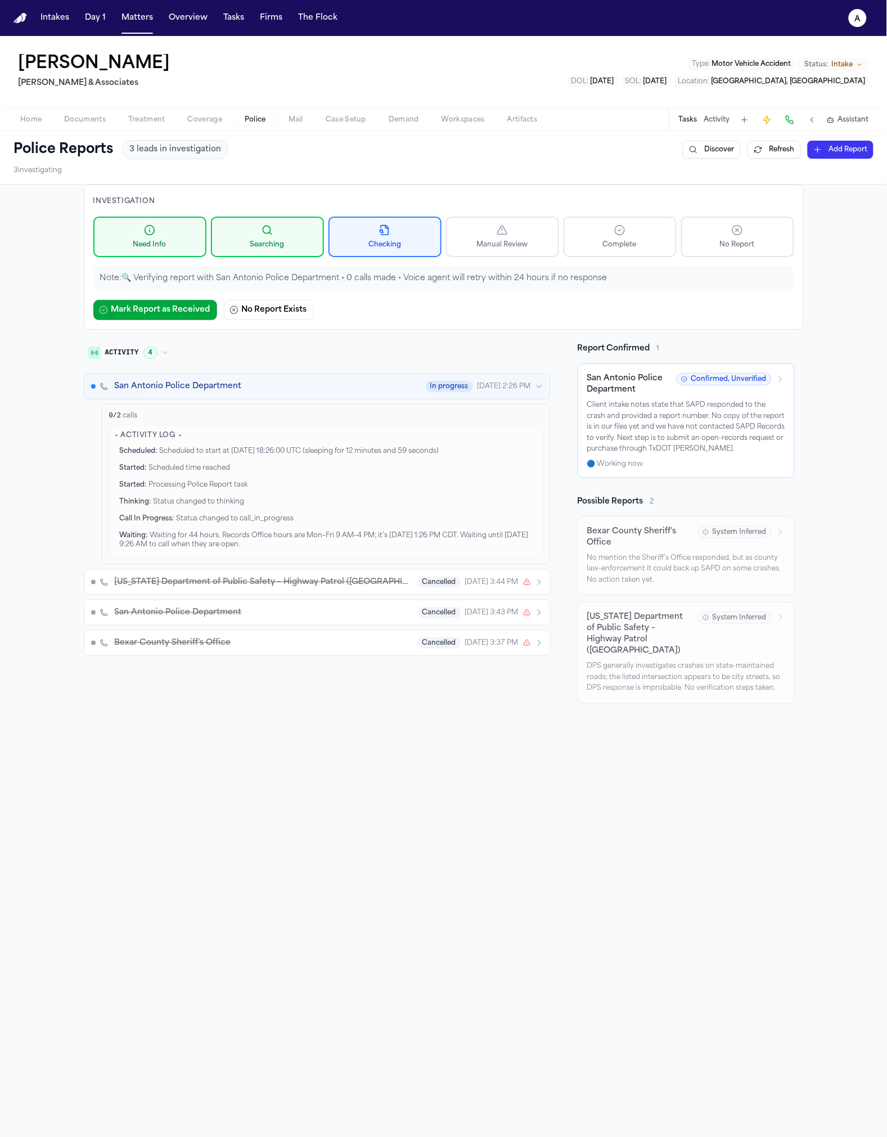
click at [282, 388] on div "San Antonio Police Department In progress Aug 15, 2:26 PM" at bounding box center [329, 386] width 429 height 11
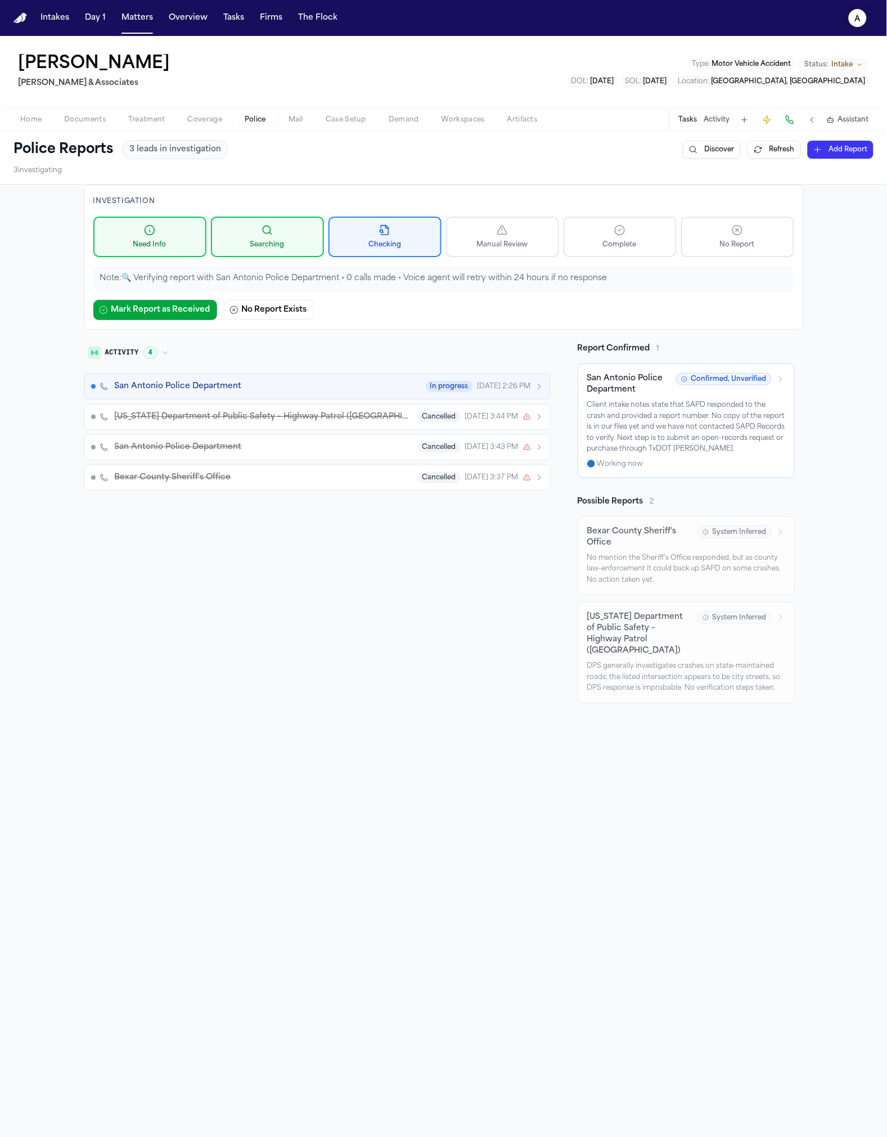
click at [861, 17] on text "a" at bounding box center [858, 19] width 6 height 8
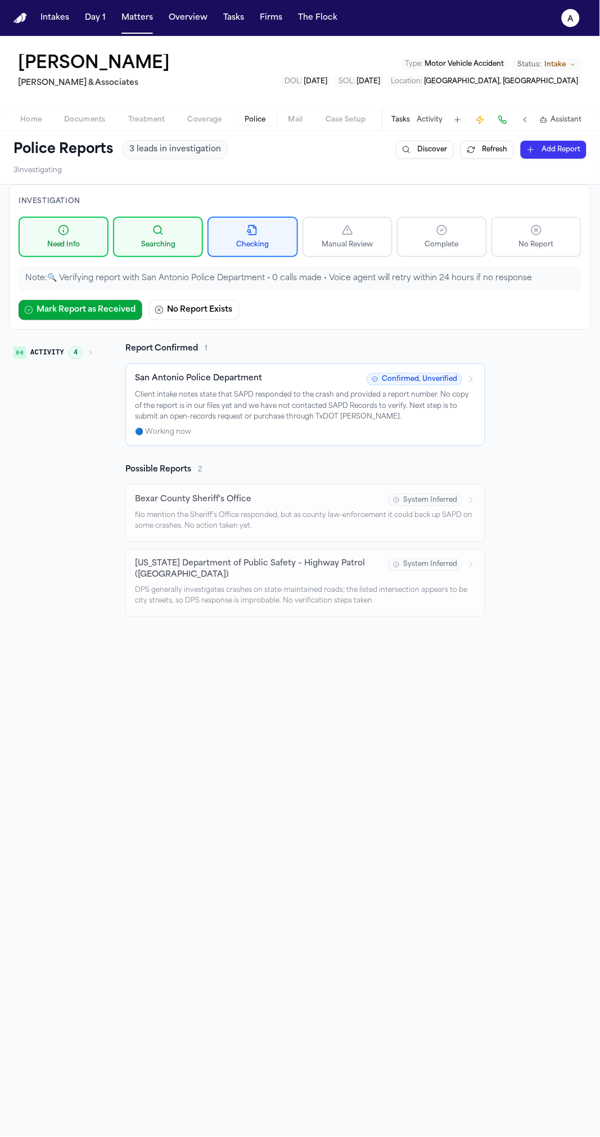
click at [65, 332] on div "Investigation Need Info Searching Checking Manual Review Complete No Report Not…" at bounding box center [300, 400] width 582 height 433
click at [82, 347] on button "Activity 4" at bounding box center [53, 352] width 89 height 19
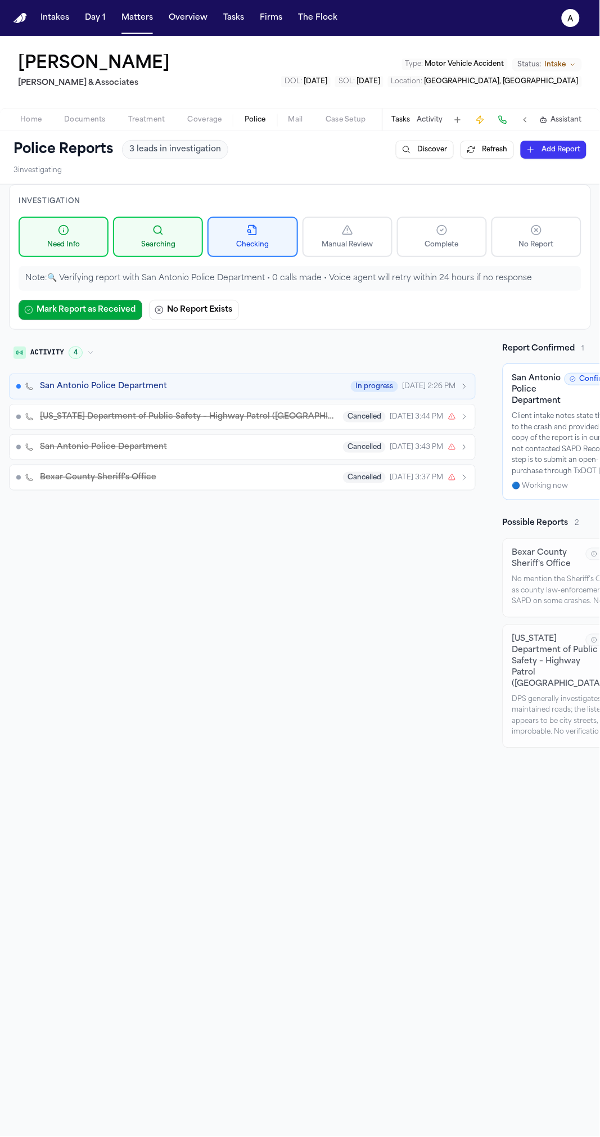
click at [83, 350] on span "4" at bounding box center [76, 352] width 14 height 12
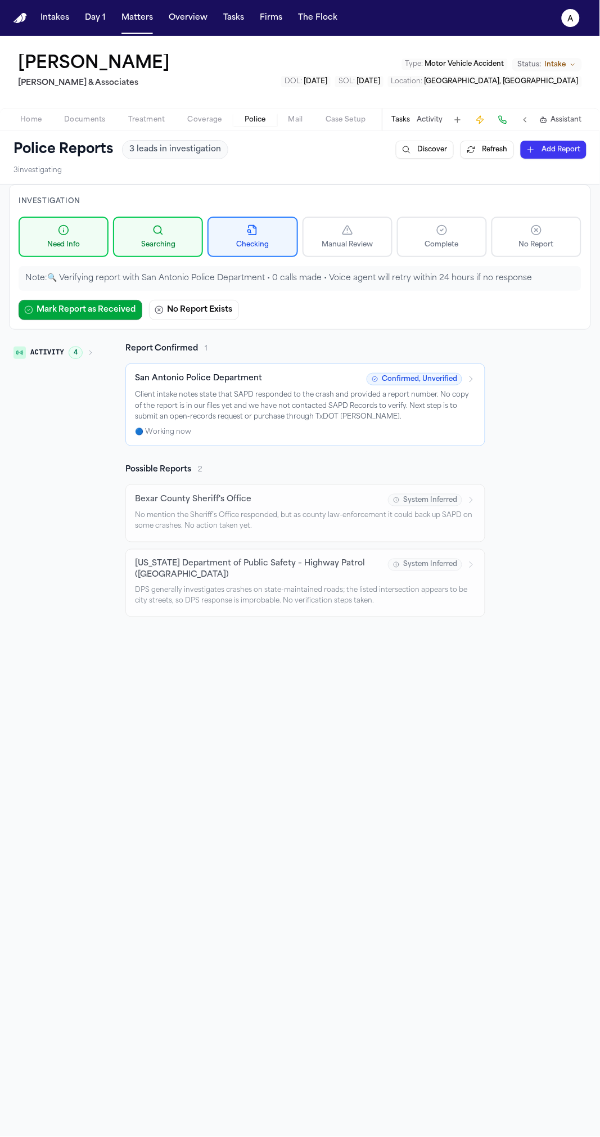
click at [173, 467] on h2 "Possible Reports" at bounding box center [158, 469] width 66 height 11
click at [172, 469] on h2 "Possible Reports" at bounding box center [158, 469] width 66 height 11
click at [83, 337] on div "Investigation Need Info Searching Checking Manual Review Complete No Report Not…" at bounding box center [300, 400] width 582 height 433
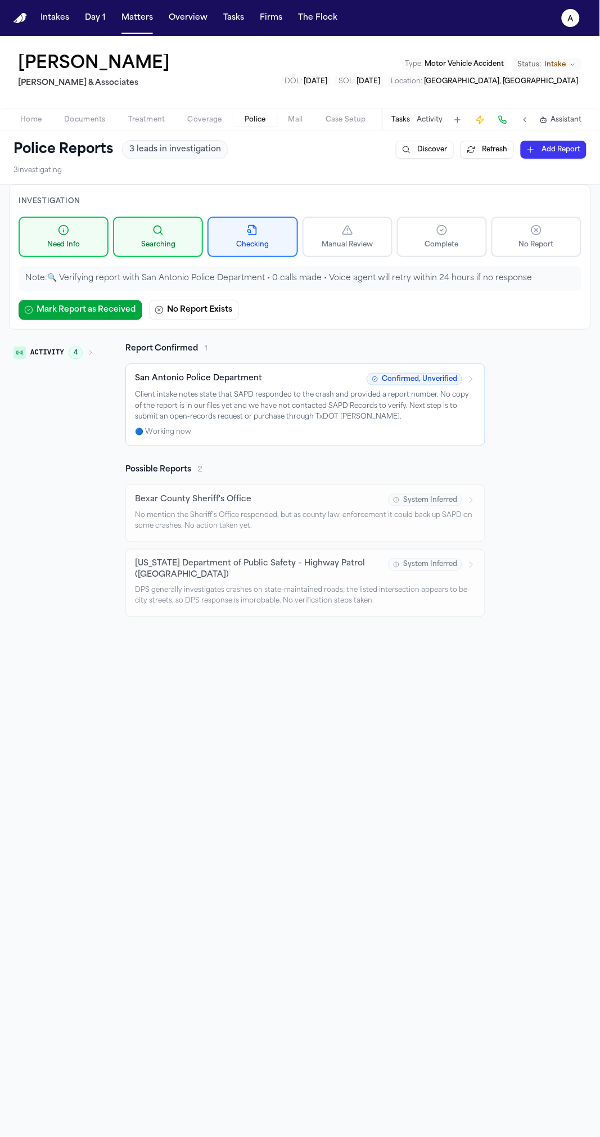
click at [78, 343] on button "Activity 4" at bounding box center [53, 352] width 89 height 19
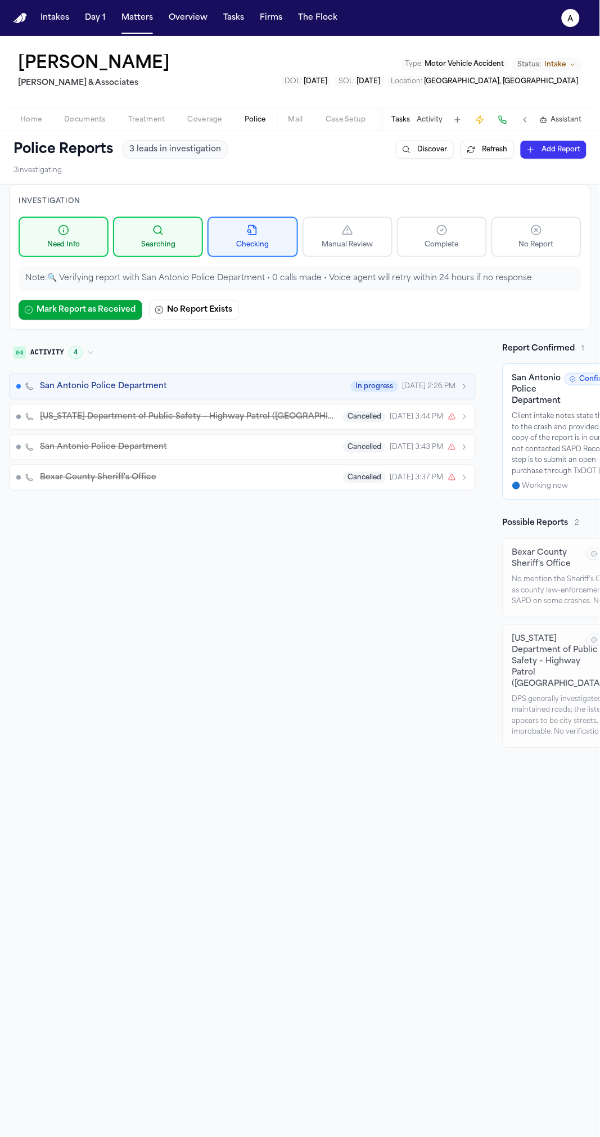
click at [76, 344] on button "Activity 4" at bounding box center [53, 352] width 89 height 19
